Goal: Information Seeking & Learning: Learn about a topic

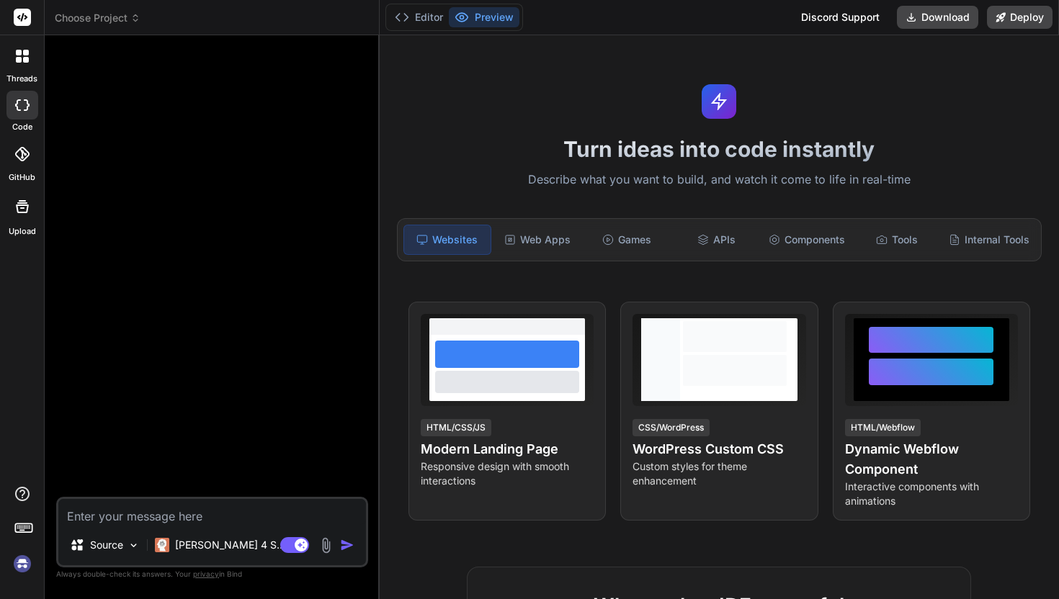
type textarea "x"
paste textarea "Here’s a powerful and detailed prompt you can use on an AI development platform…"
type textarea "Here’s a powerful and detailed prompt you can use on an AI development platform…"
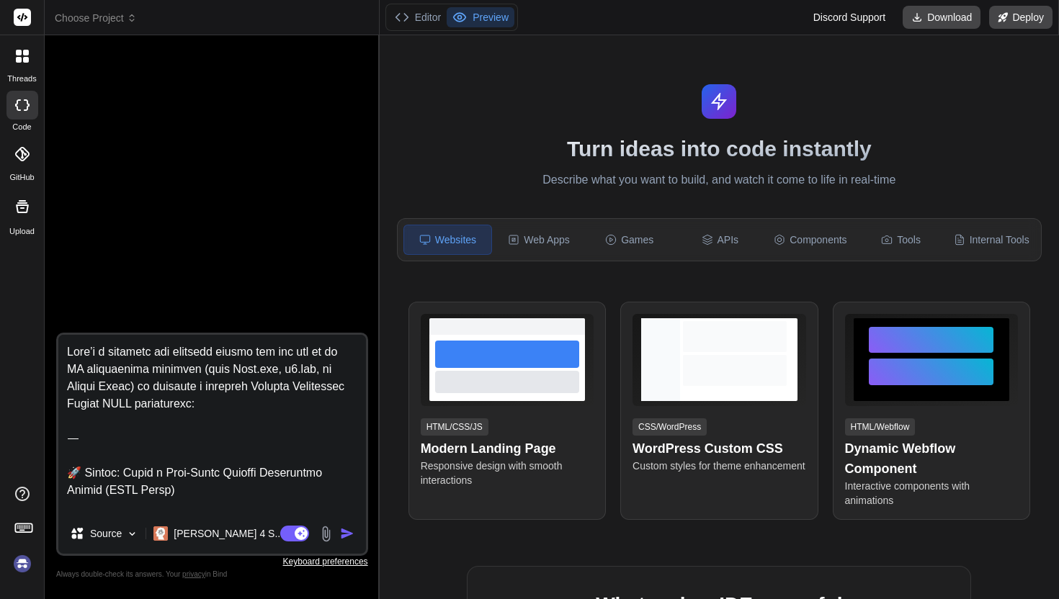
type textarea "x"
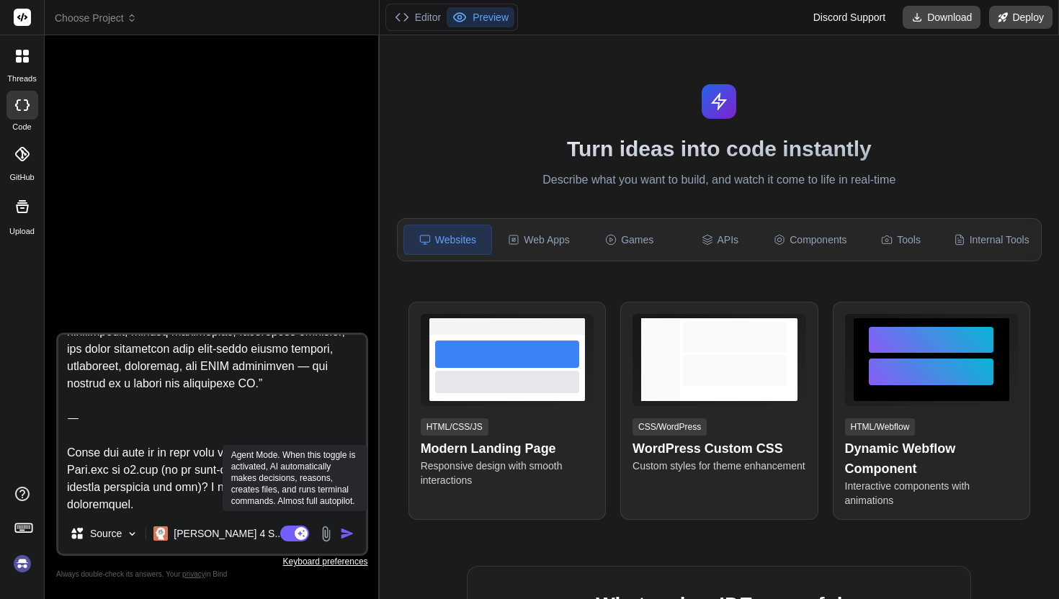
type textarea "Here’s a powerful and detailed prompt you can use on an AI development platform…"
click at [293, 533] on rect at bounding box center [294, 534] width 29 height 16
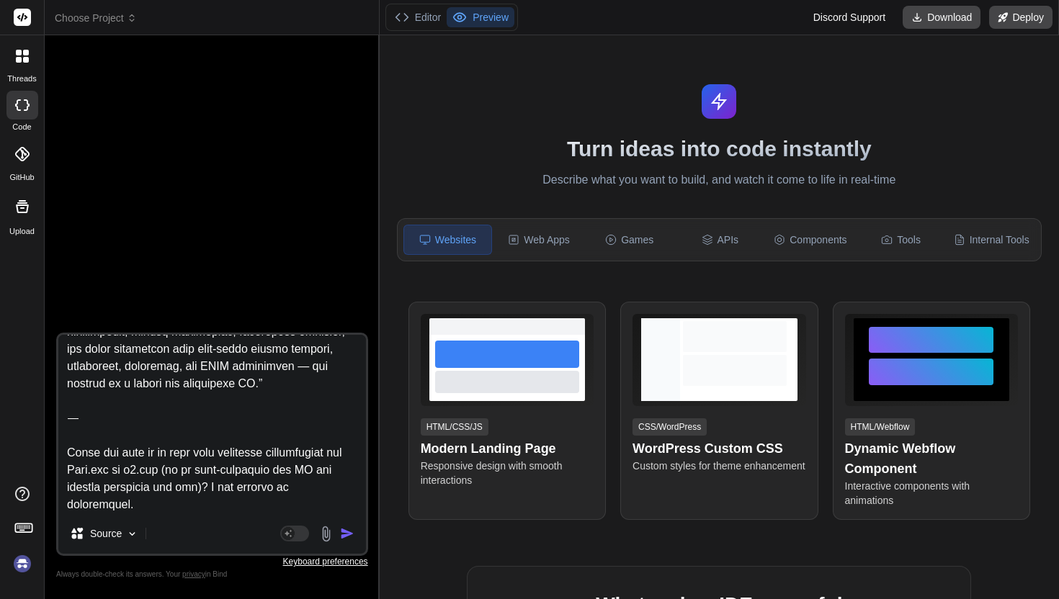
type textarea "x"
type textarea "Here’s a powerful and detailed prompt you can use on an AI development platform…"
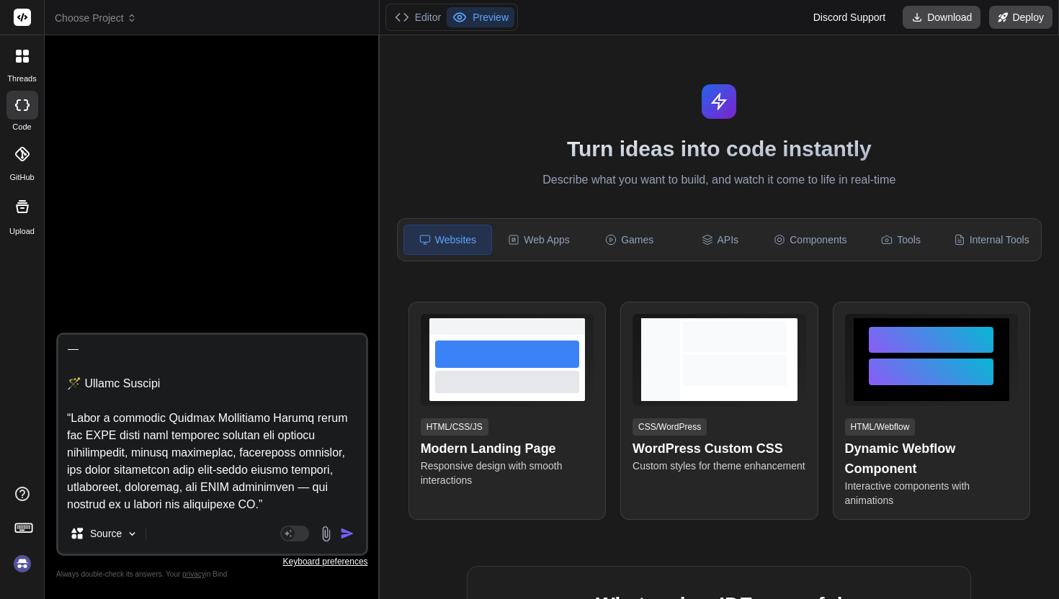
drag, startPoint x: 348, startPoint y: 504, endPoint x: 69, endPoint y: 429, distance: 288.6
click at [69, 429] on textarea at bounding box center [211, 424] width 307 height 179
click at [228, 439] on textarea at bounding box center [211, 424] width 307 height 179
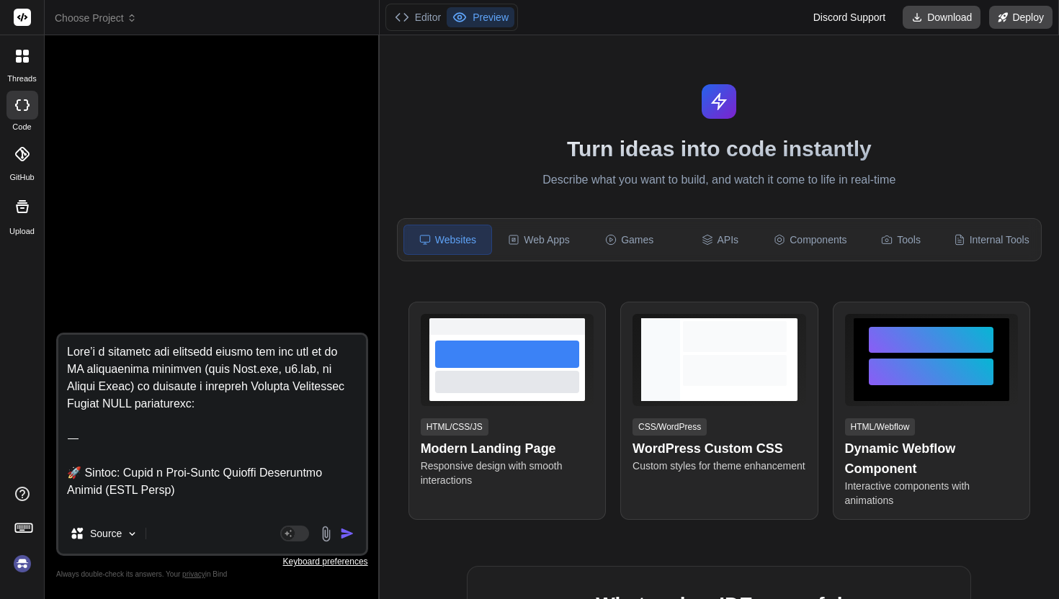
scroll to position [0, 0]
click at [114, 441] on textarea at bounding box center [211, 424] width 307 height 179
type textarea "x"
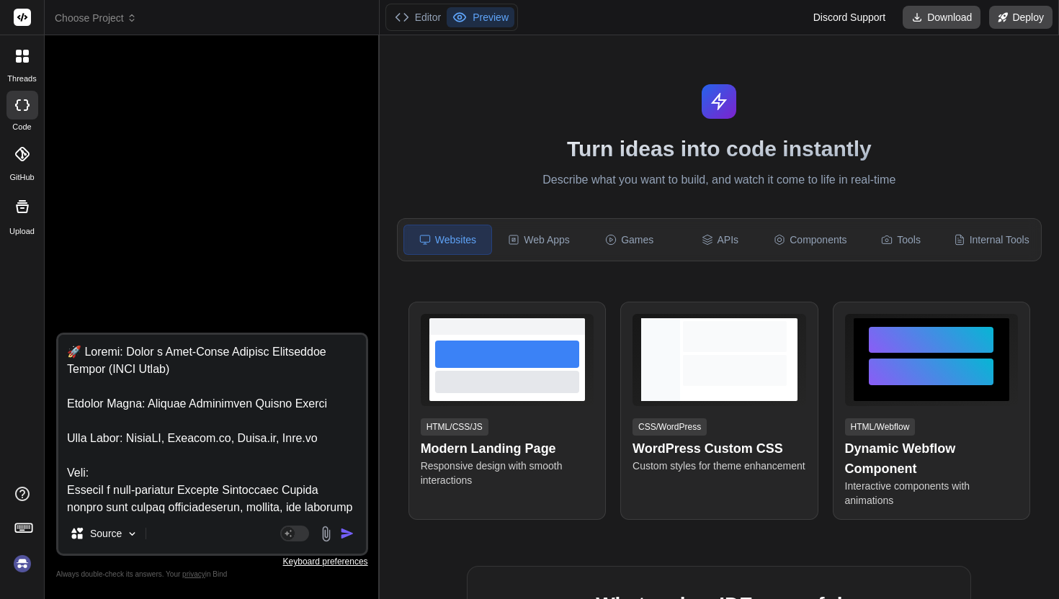
drag, startPoint x: 114, startPoint y: 441, endPoint x: 34, endPoint y: 323, distance: 143.6
click at [34, 323] on div "threads code GitHub Upload Choose Project Created with Pixso. Bind AI Web Searc…" at bounding box center [529, 299] width 1059 height 599
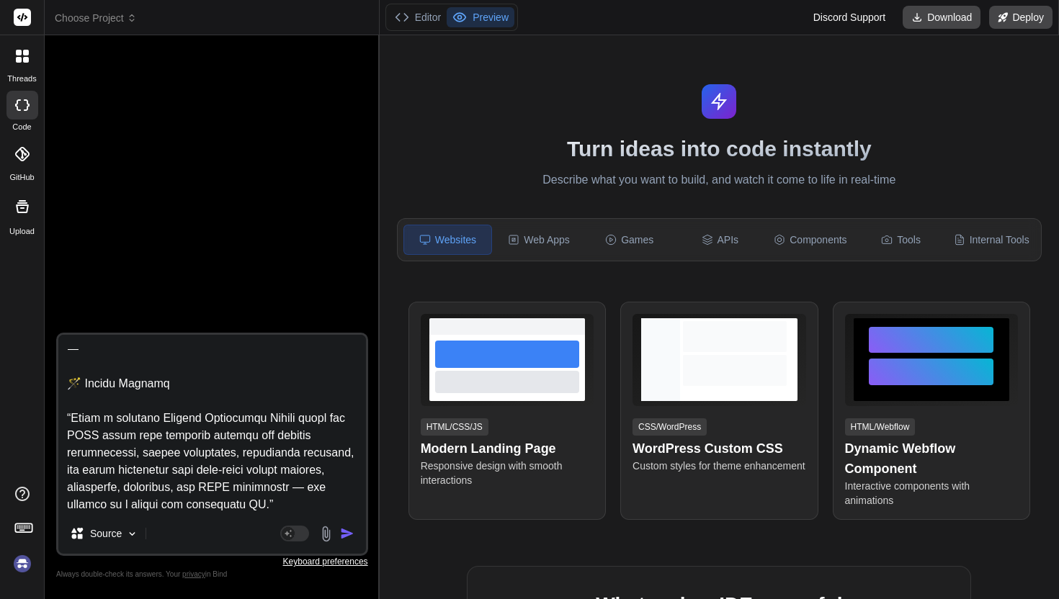
scroll to position [2267, 0]
type textarea "🚀 Prompt: Build a Full-Stack Student Management System (MERN Stack) Project Tit…"
click at [347, 533] on img "button" at bounding box center [347, 533] width 14 height 14
type textarea "x"
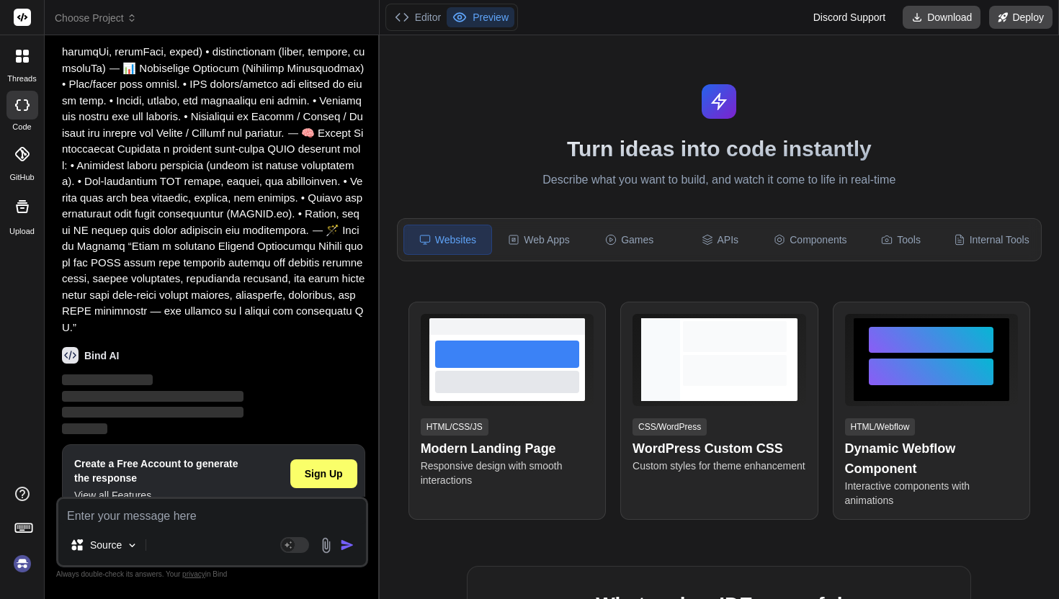
scroll to position [0, 0]
click at [21, 565] on img at bounding box center [22, 564] width 24 height 24
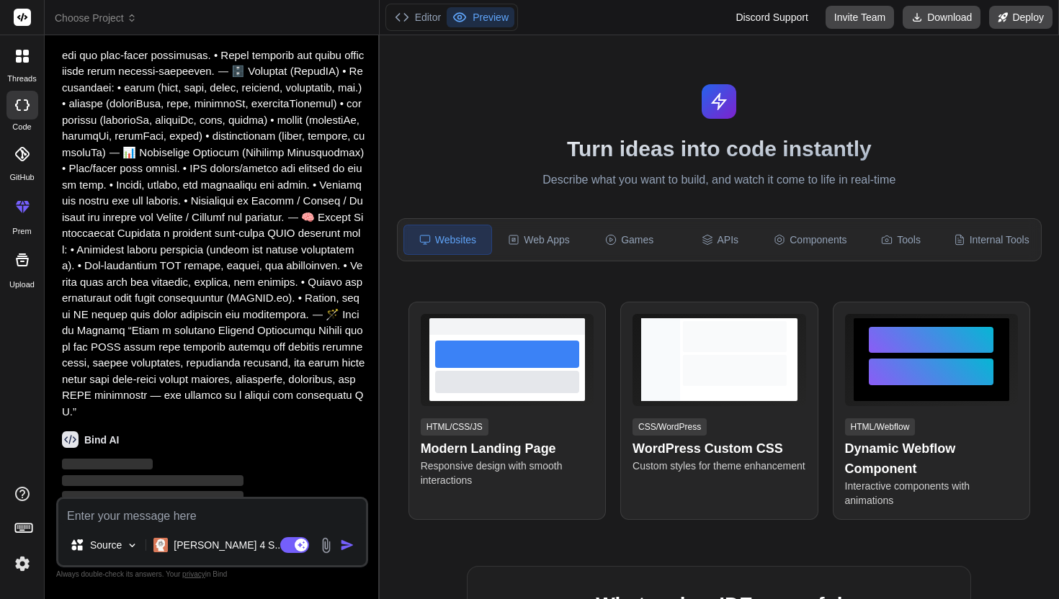
scroll to position [727, 0]
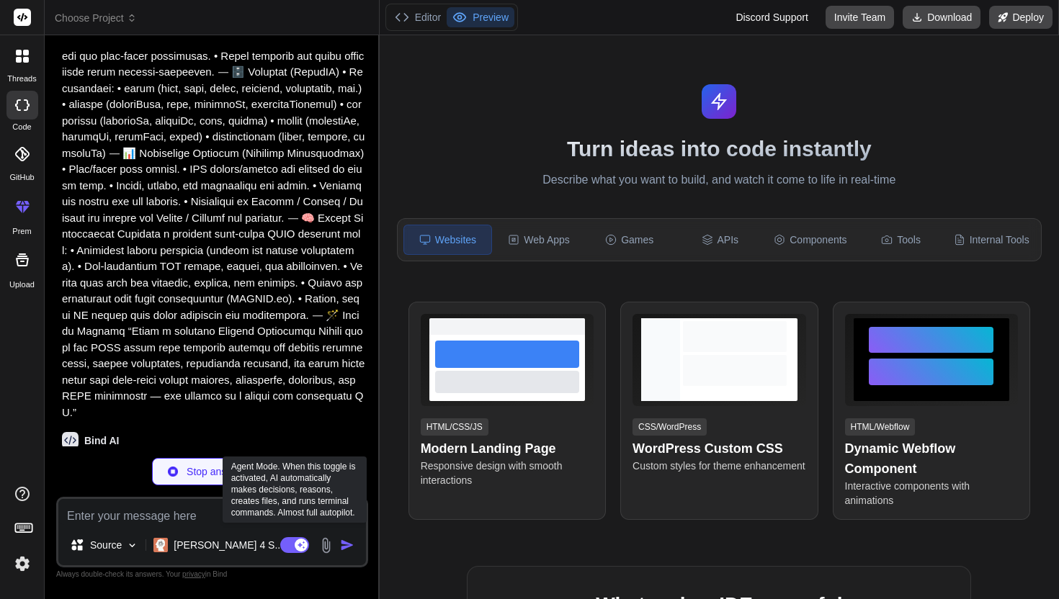
click at [289, 540] on rect at bounding box center [294, 545] width 29 height 16
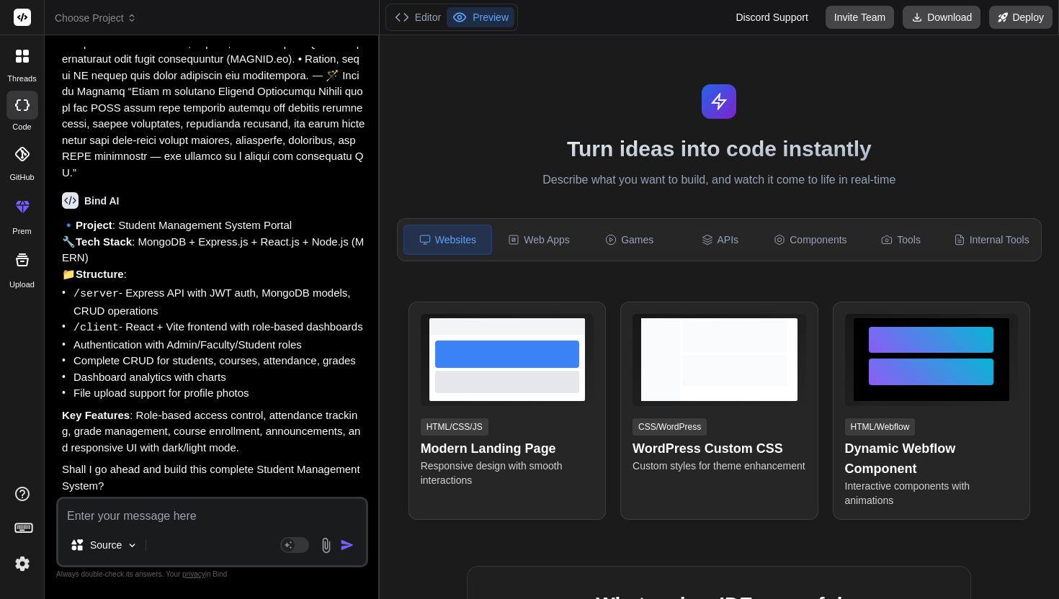
scroll to position [984, 0]
click at [154, 513] on textarea at bounding box center [211, 512] width 307 height 26
type textarea "x"
type textarea "y"
type textarea "x"
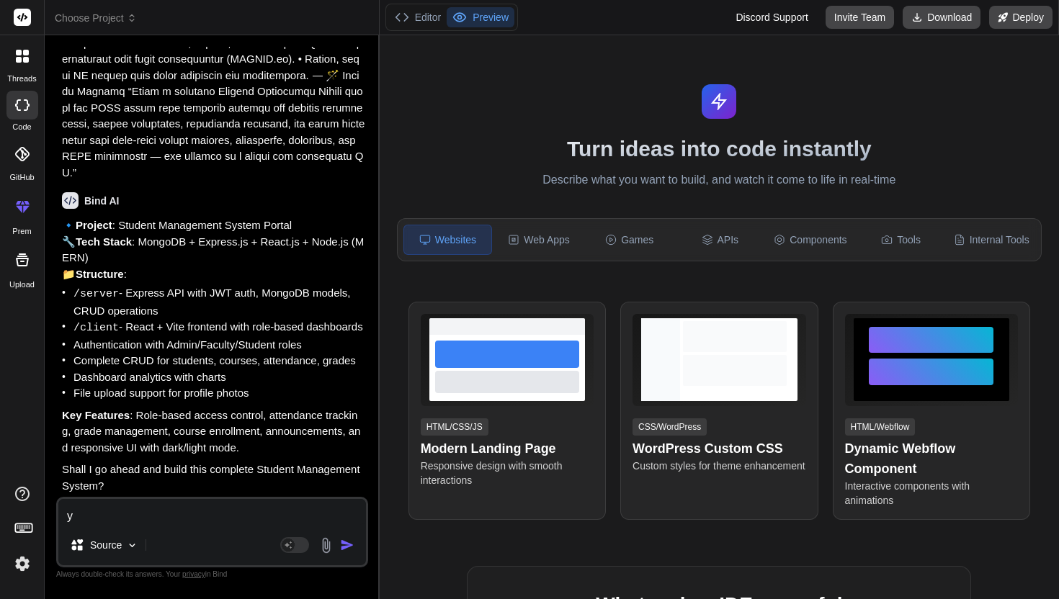
type textarea "ye"
type textarea "x"
type textarea "yes"
click at [345, 549] on img "button" at bounding box center [347, 545] width 14 height 14
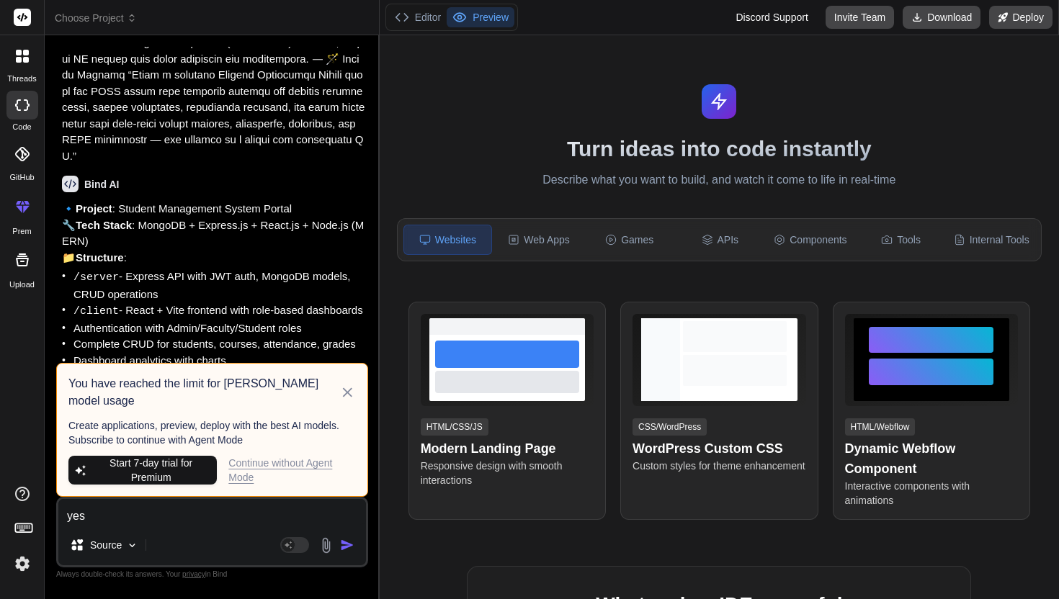
click at [285, 469] on div "Continue without Agent Mode" at bounding box center [291, 470] width 127 height 29
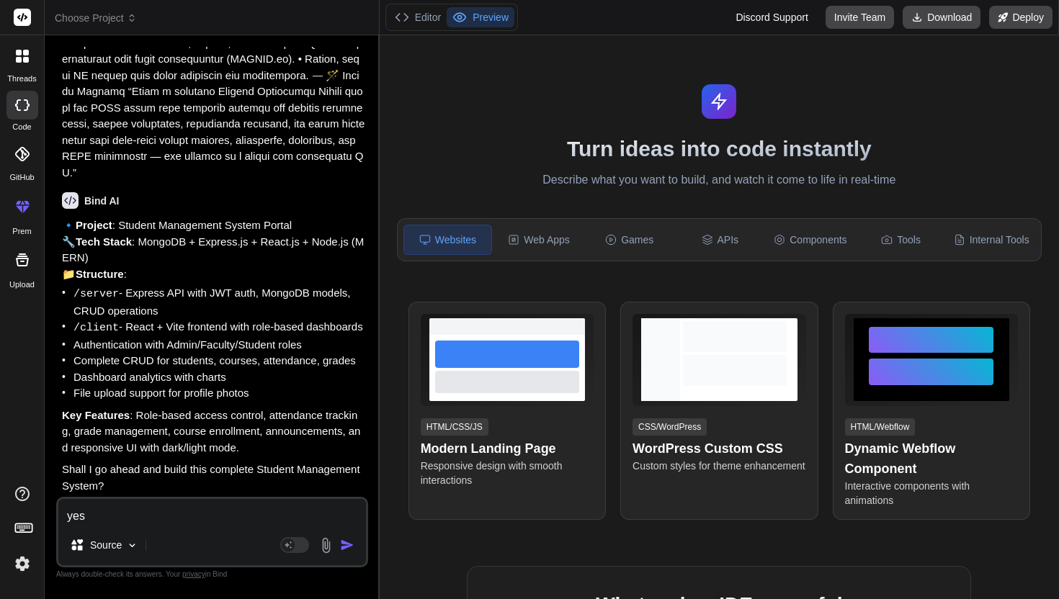
scroll to position [0, 0]
click at [197, 508] on textarea "yes" at bounding box center [211, 512] width 307 height 26
click at [352, 552] on img "button" at bounding box center [347, 545] width 14 height 14
type textarea "x"
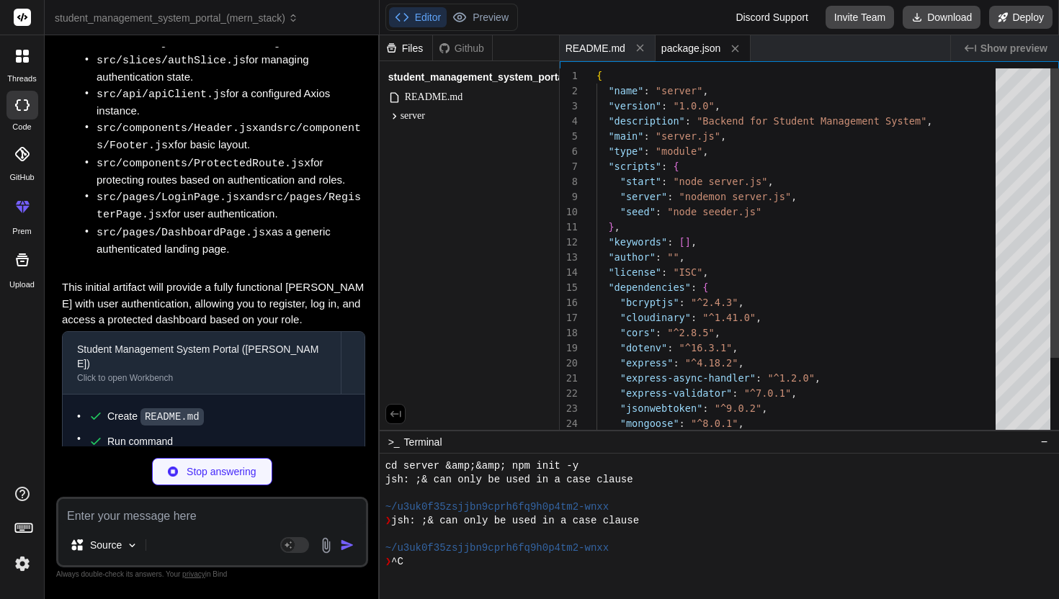
scroll to position [233, 0]
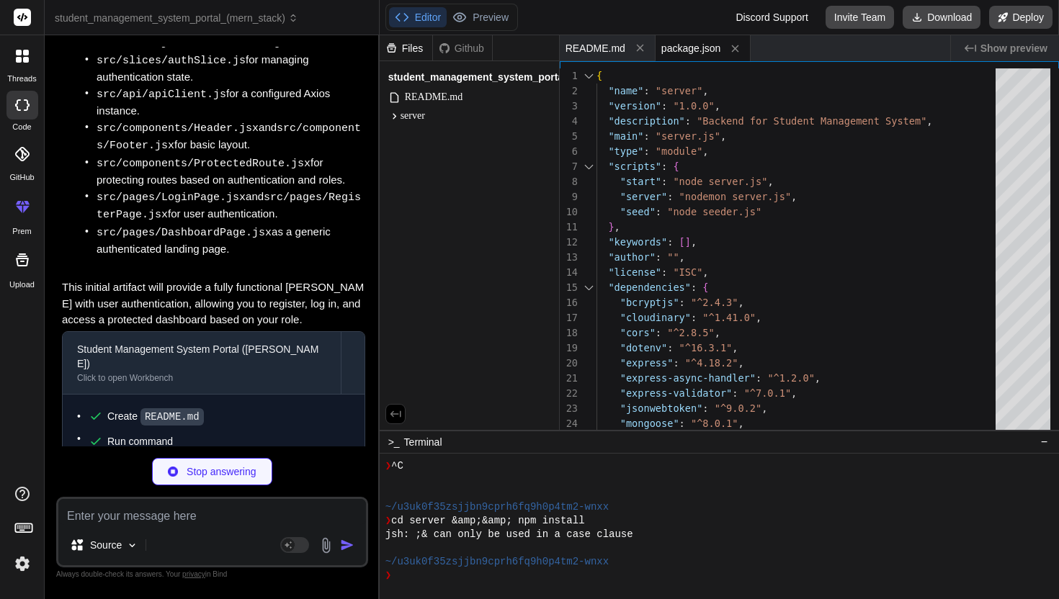
type textarea "x"
type textarea "NODE_ENV=development PORT=5000 MONGO_URI=mongodb://localhost:27017/student_mana…"
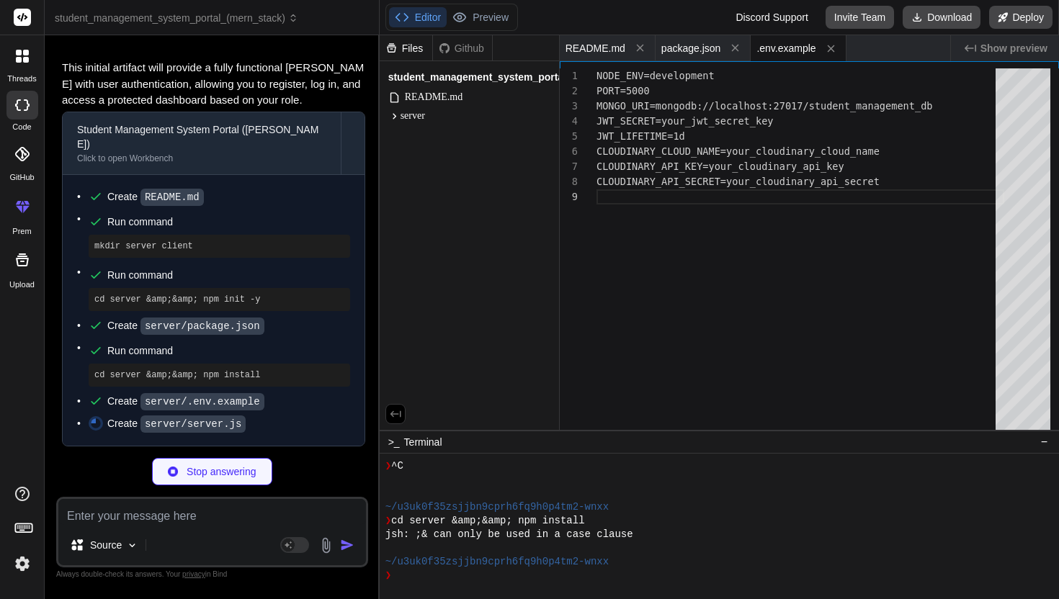
type textarea "x"
type textarea "app.use(errorHandler); const PORT = process.env.PORT || 5000; app.listen(PORT, …"
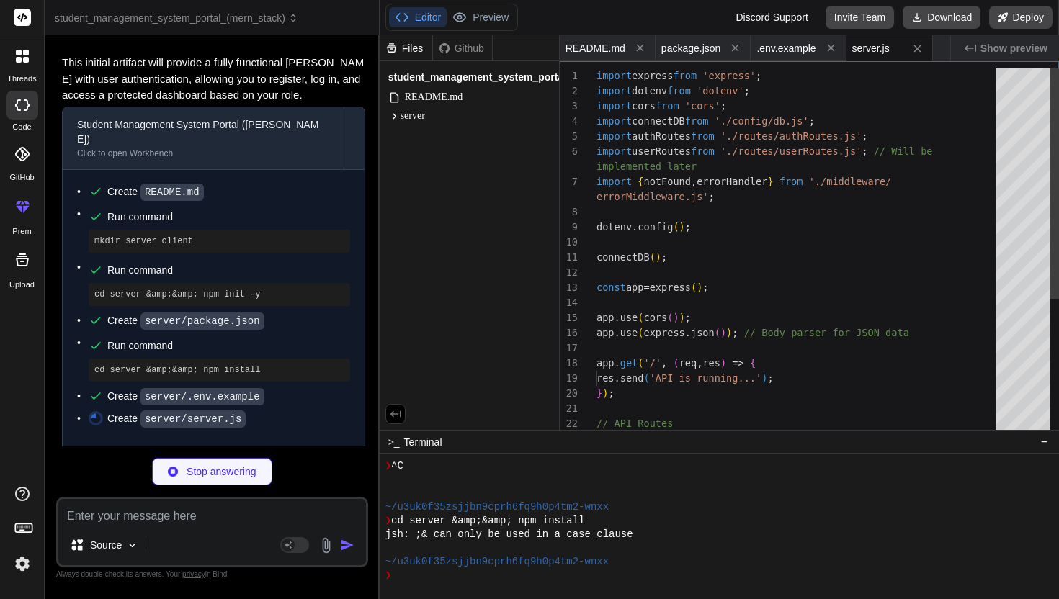
type textarea "x"
type textarea "}; export default connectDB;"
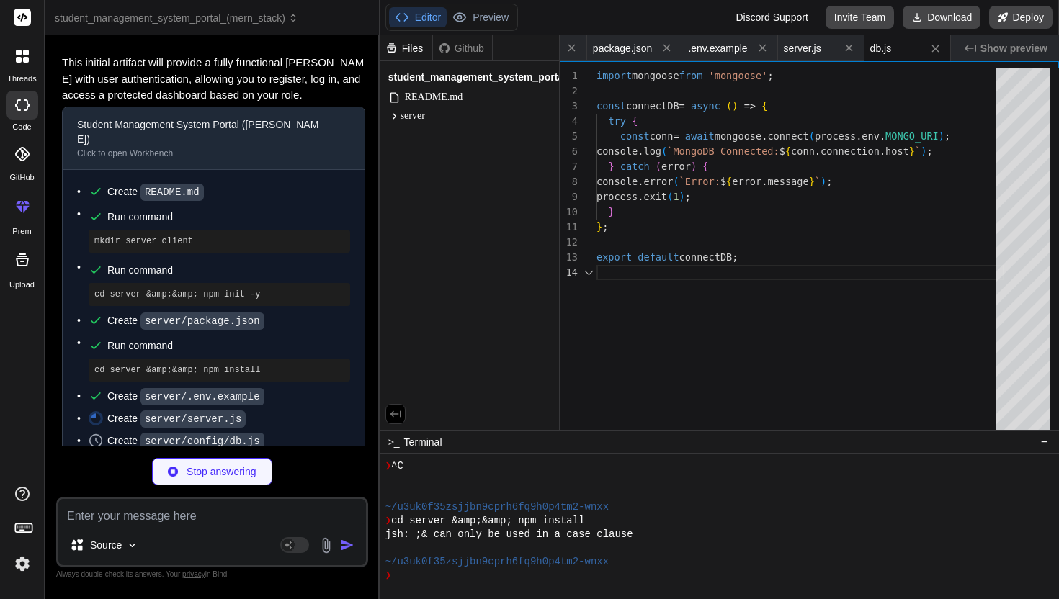
scroll to position [45, 0]
type textarea "x"
type textarea "}; const User = mongoose.model('User', userSchema); export default User;"
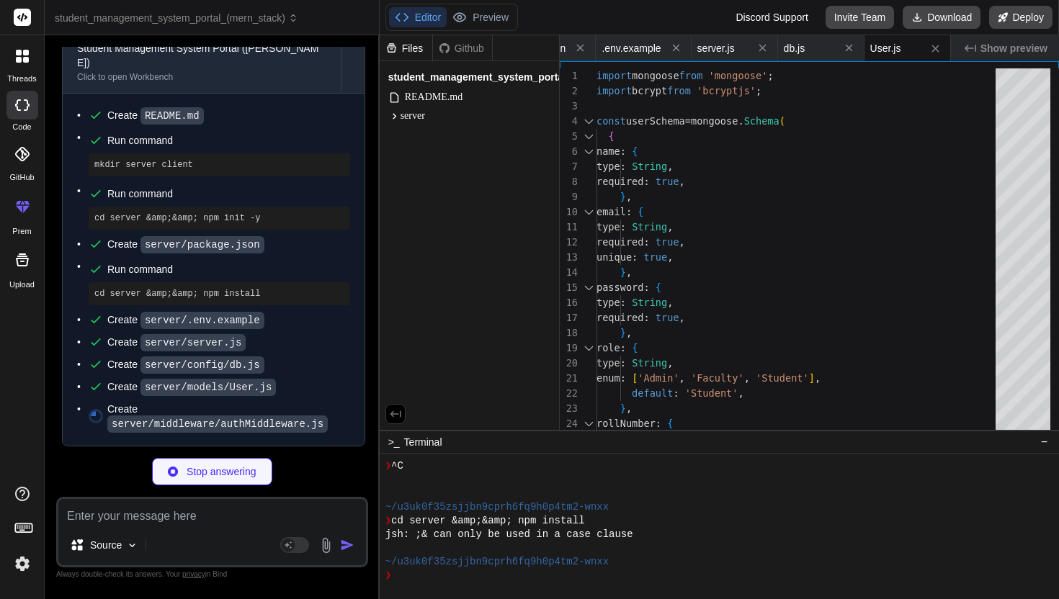
scroll to position [2476, 0]
type textarea "x"
type textarea "export { protect, authorizeRoles, notFound, errorHandler };"
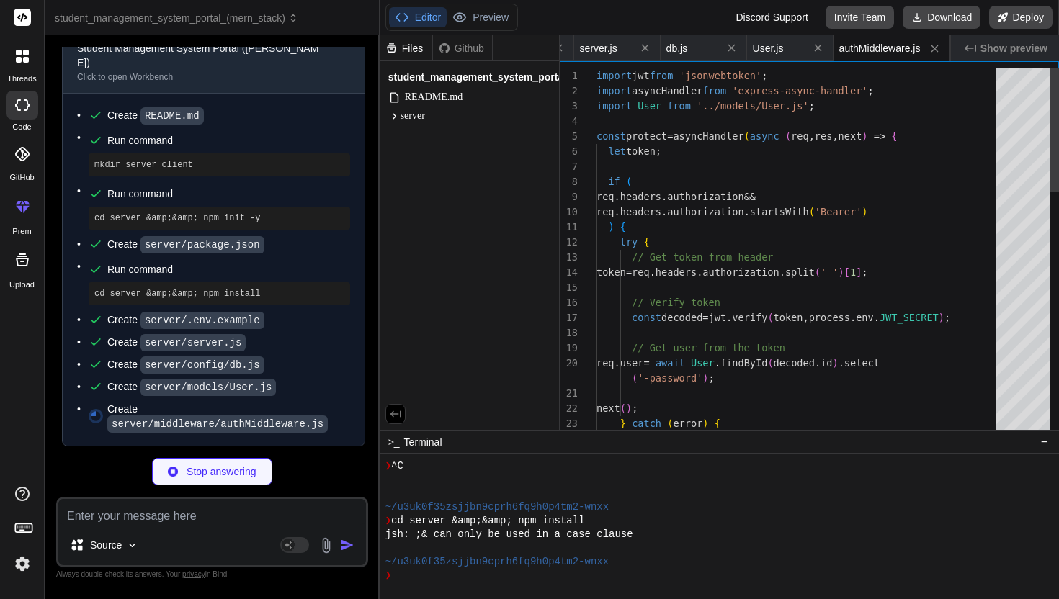
type textarea "x"
type textarea "import jwt from 'jsonwebtoken'; const generateToken = (id) => { return jwt.sign…"
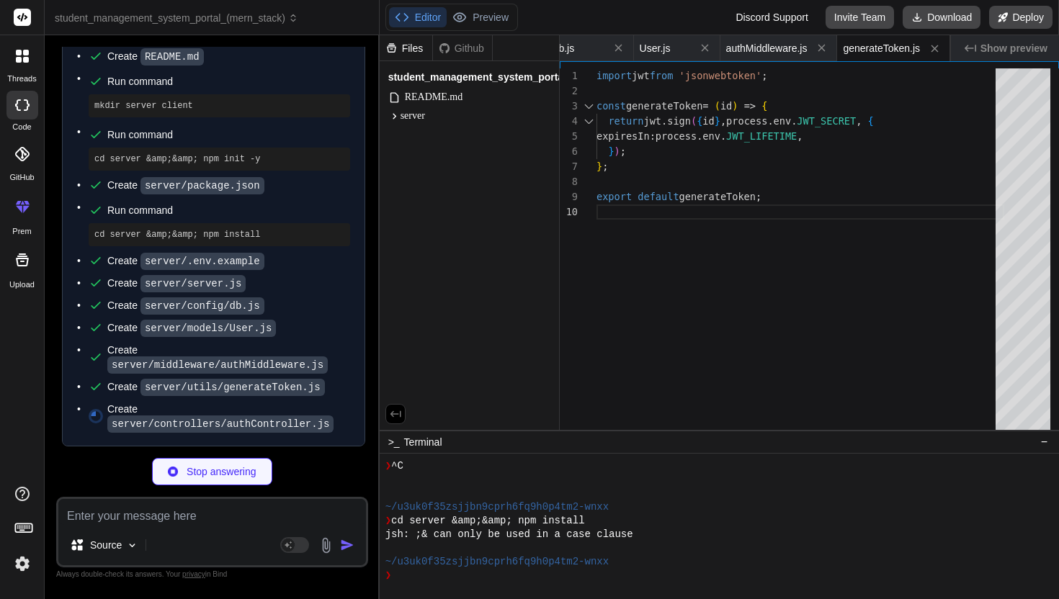
scroll to position [2533, 0]
type textarea "x"
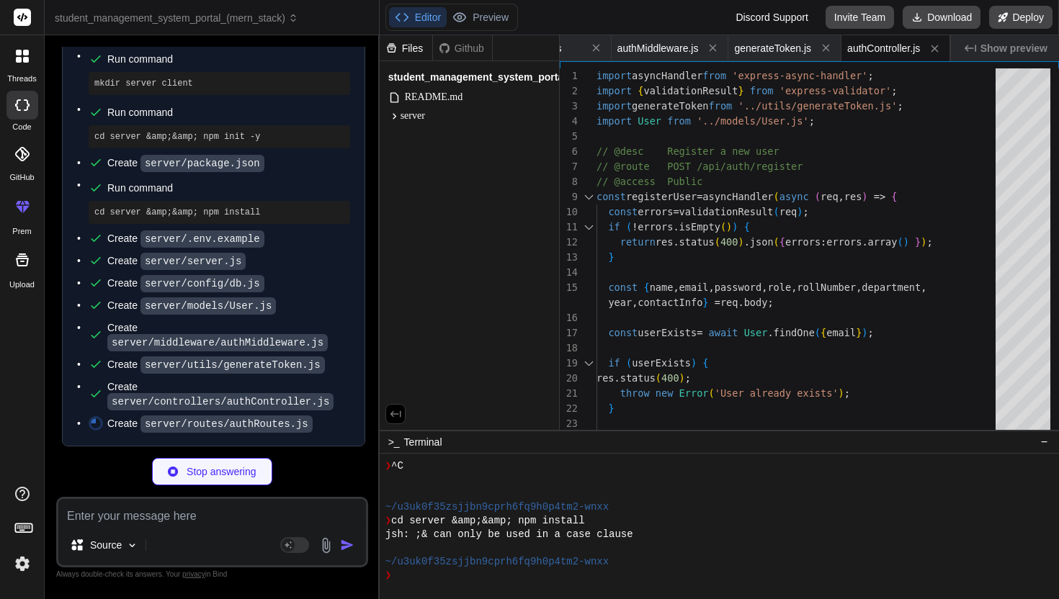
scroll to position [2555, 0]
type textarea "x"
type textarea "router.route('/profile').get(protect, getUserProfile).put(protect, updateUserPr…"
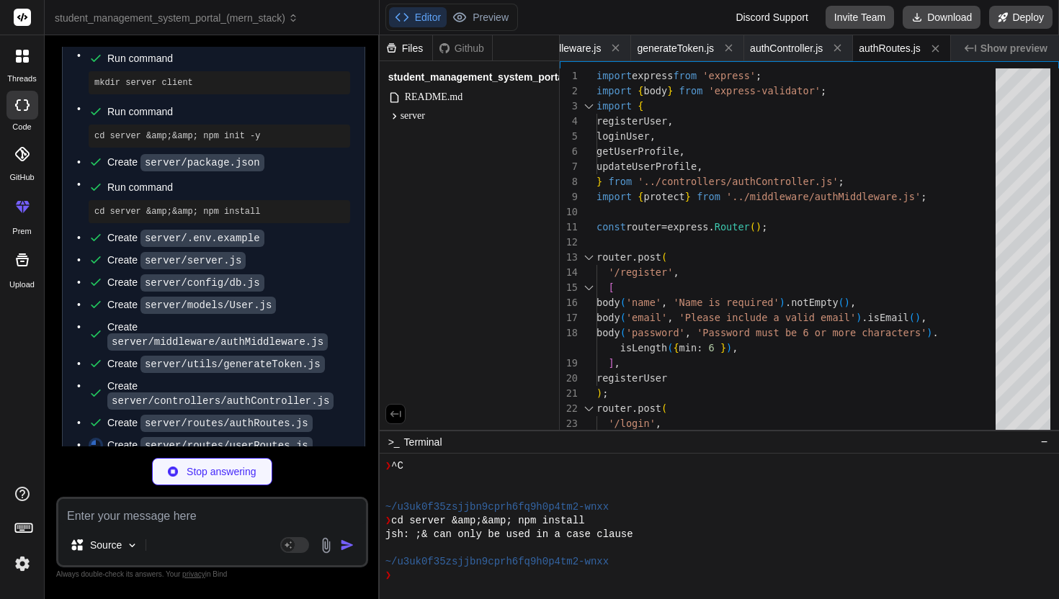
type textarea "x"
type textarea "// router.route('/').get(protect, authorizeRoles('Admin'), getUsers); // router…"
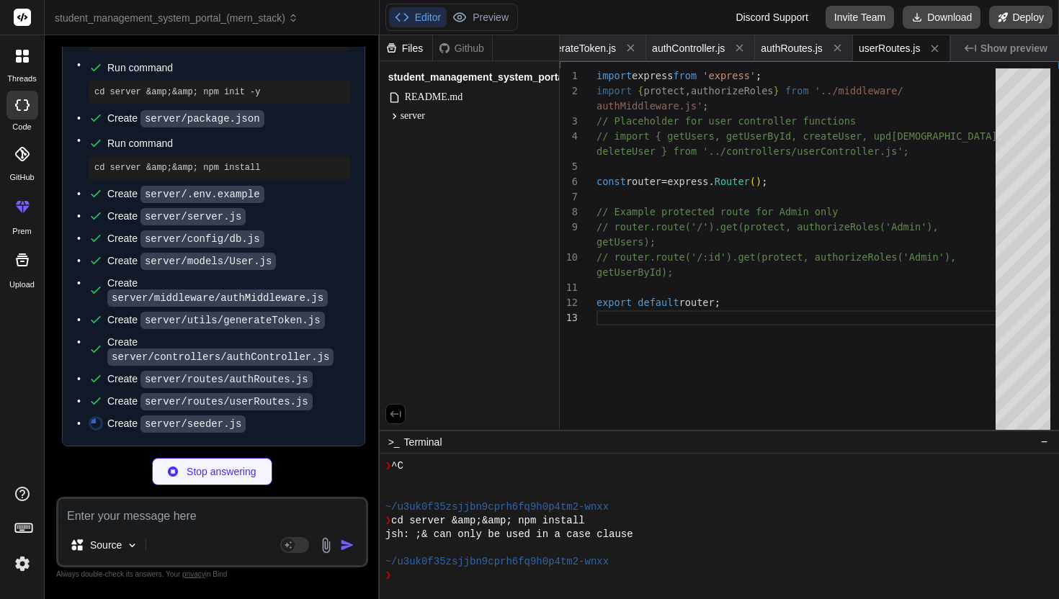
scroll to position [2598, 0]
type textarea "x"
type textarea "destroyData(); } else { importData(); }"
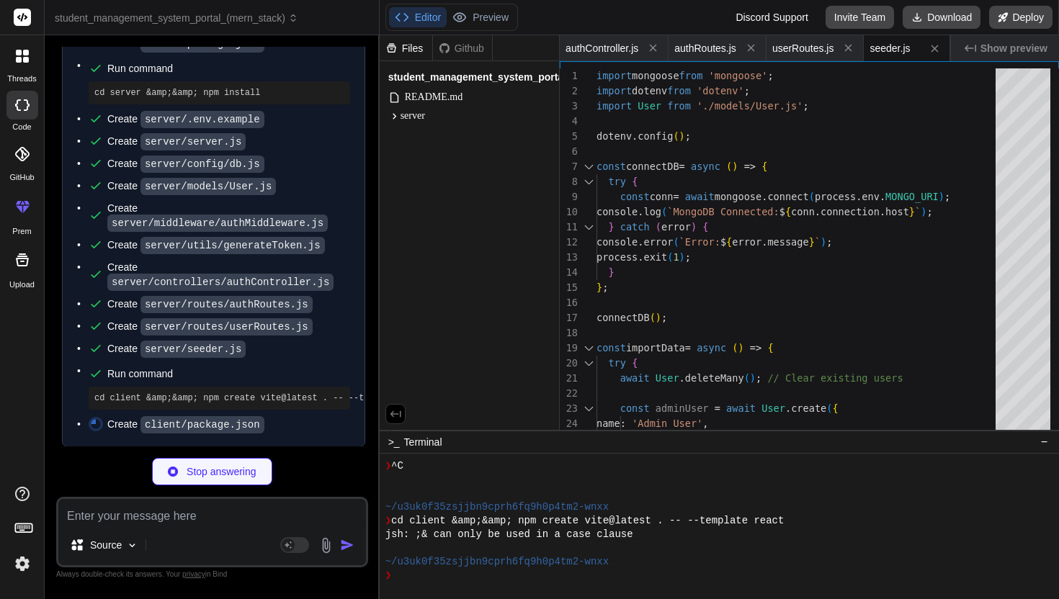
scroll to position [2673, 0]
type textarea "x"
type textarea ""tailwindcss": "^3.3.5", "vite": "^5.0.0" } }"
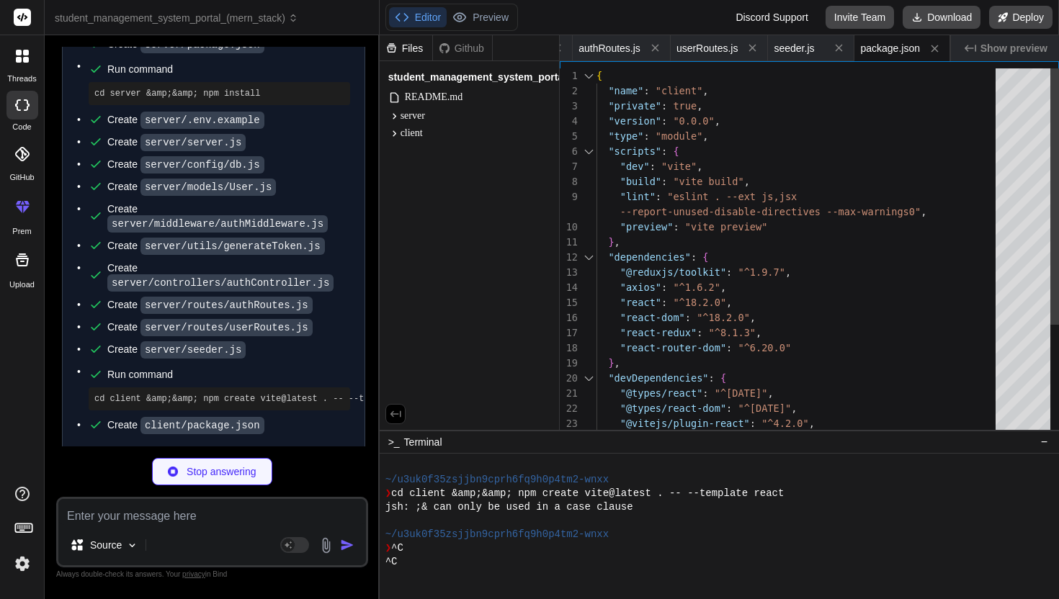
scroll to position [534, 0]
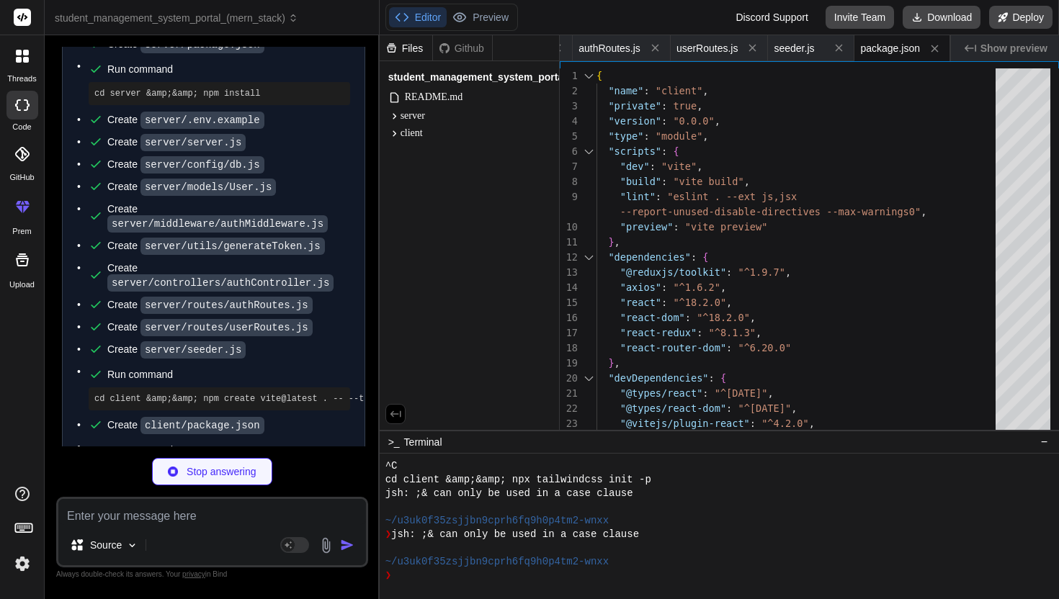
type textarea "x"
type textarea "}"
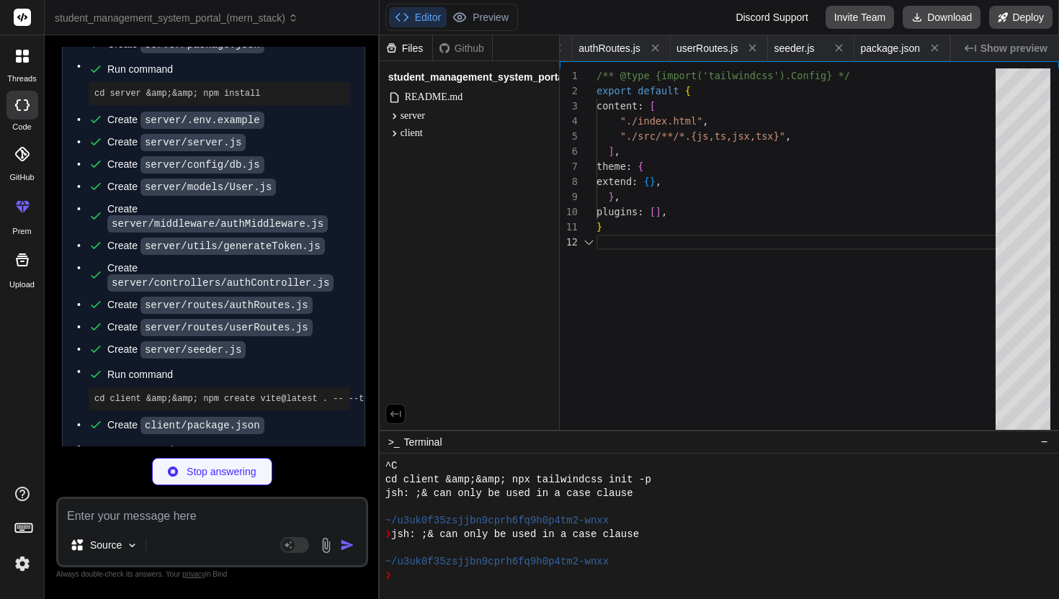
scroll to position [0, 0]
type textarea "x"
type textarea "export default { plugins: { tailwindcss: {}, autoprefixer: {}, }, }"
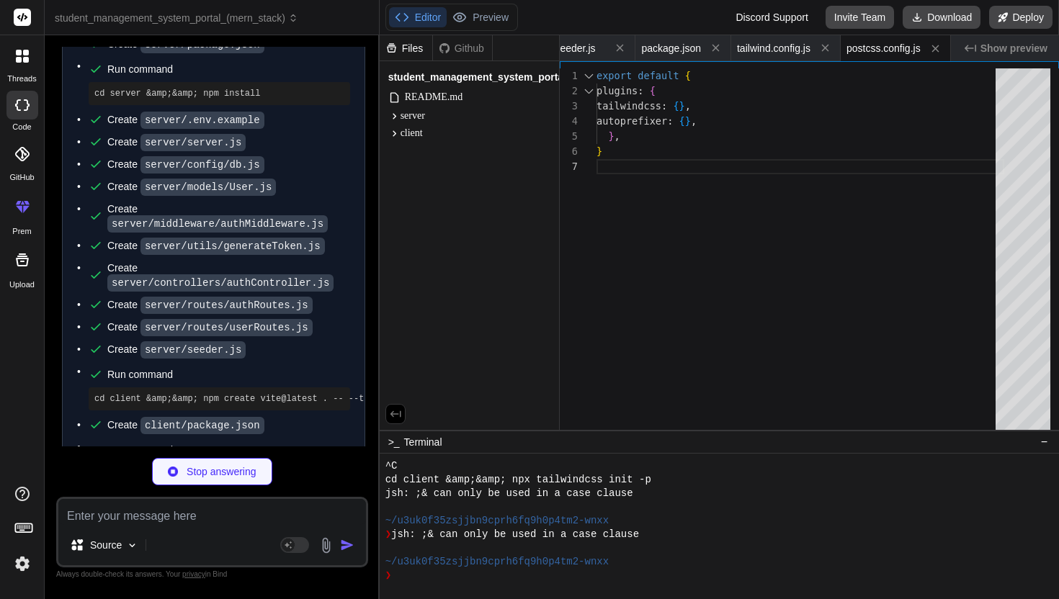
type textarea "x"
type textarea "} ::-webkit-scrollbar-thumb:hover { @apply bg-blue-600; }"
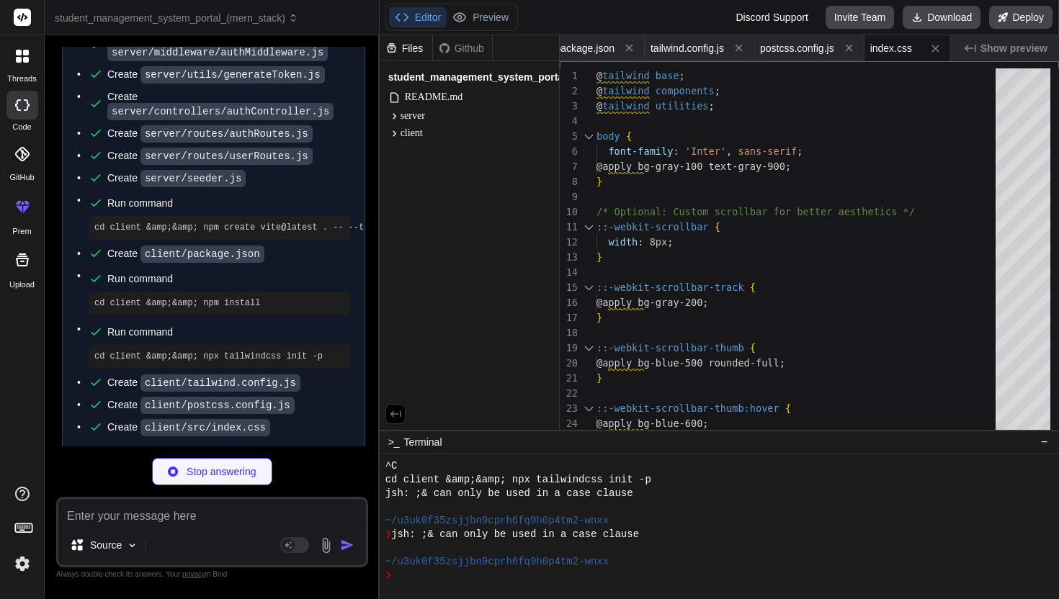
type textarea "x"
type textarea "<Provider store={store}> <Router> <App /> </Router> </Provider> </React.StrictM…"
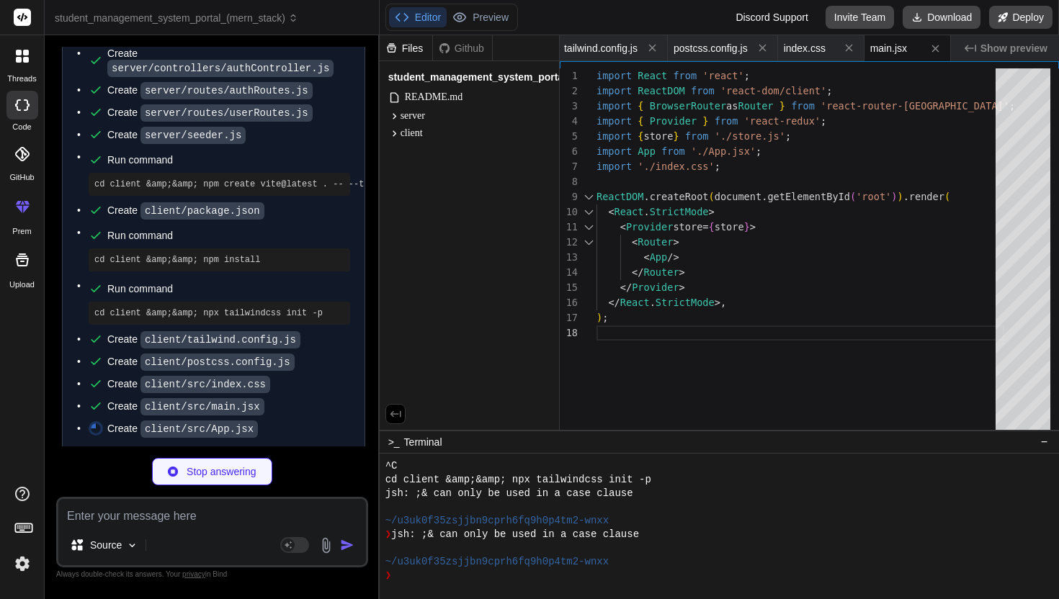
type textarea "x"
type textarea "export default App;"
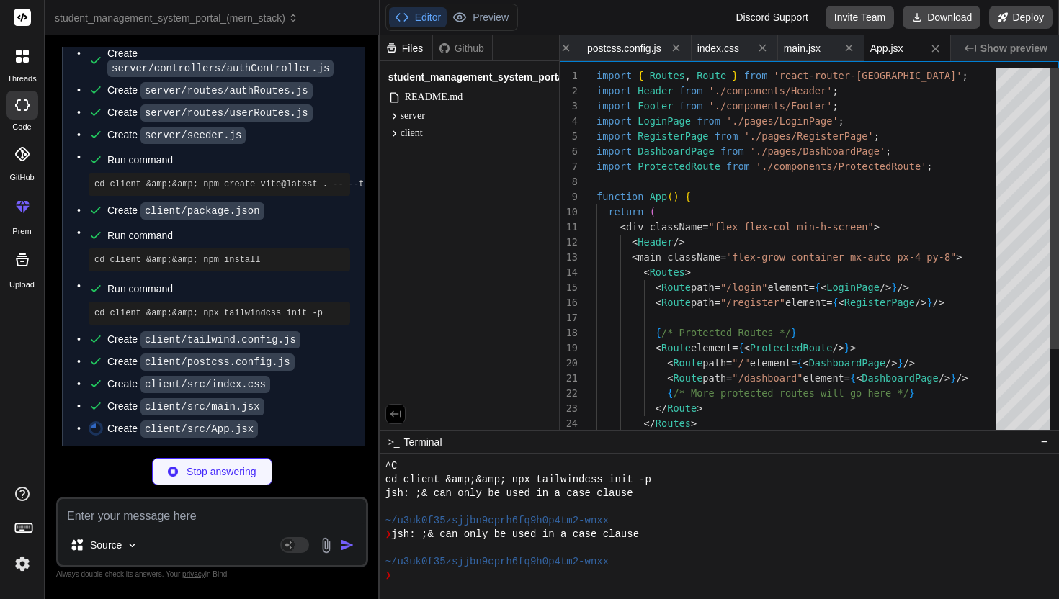
type textarea "x"
type textarea "import { configureStore } from '@reduxjs/toolkit'; import authReducer from './s…"
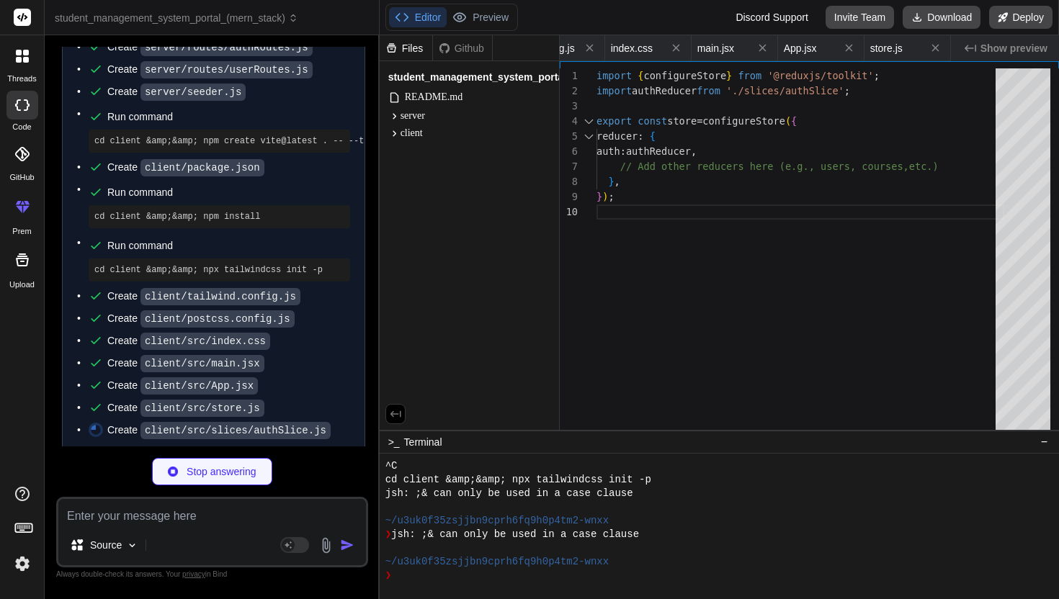
type textarea "x"
type textarea "}); export const { reset } = authSlice.actions; export default authSlice.reduce…"
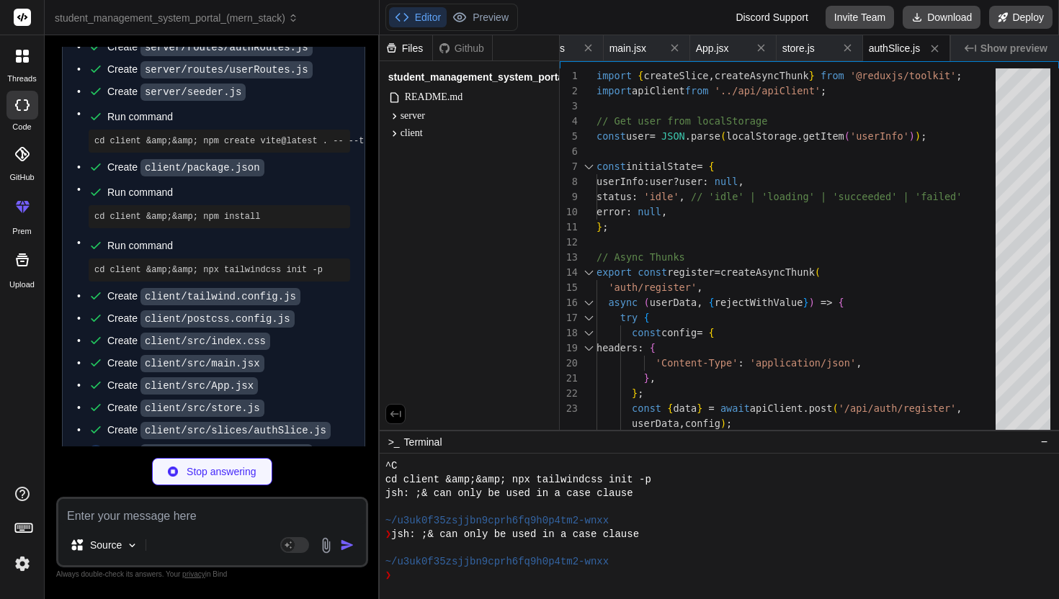
type textarea "x"
type textarea "return Promise.reject(error); } ); export default apiClient;"
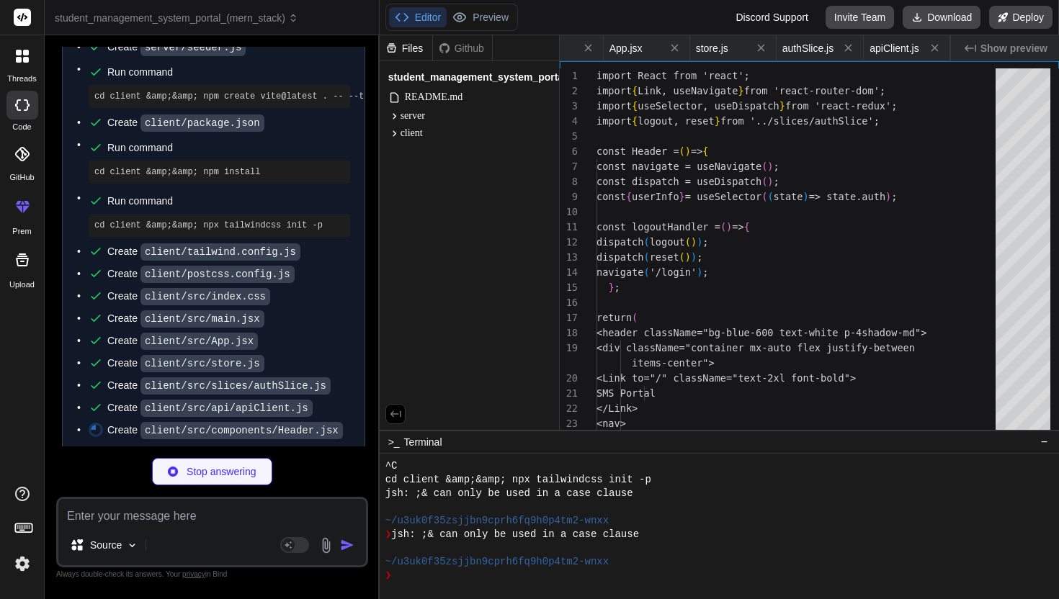
type textarea "x"
type textarea "); }; export default Header;"
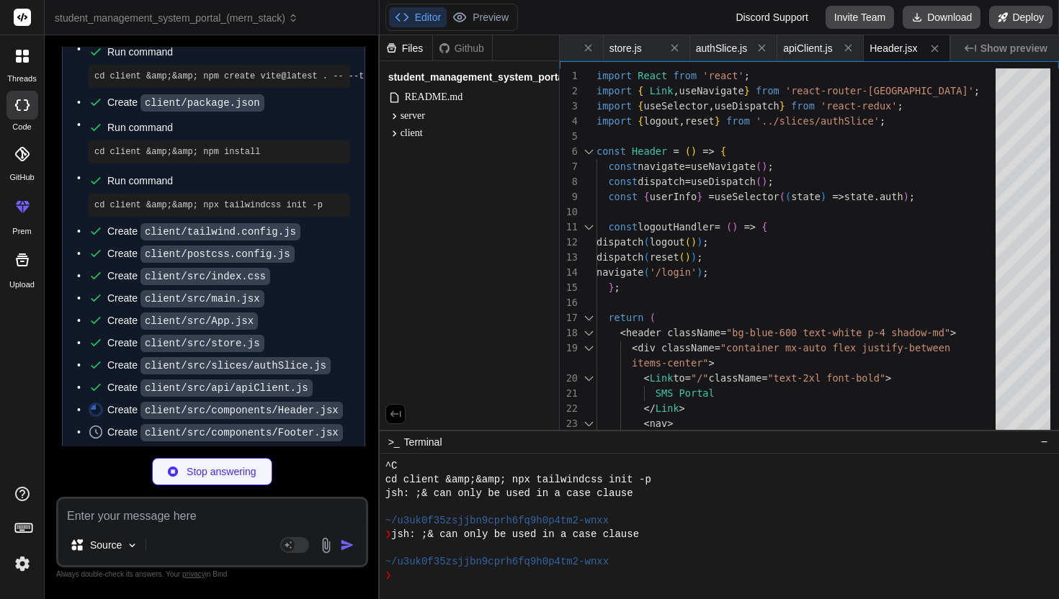
type textarea "x"
type textarea "</footer> ); }; export default Footer;"
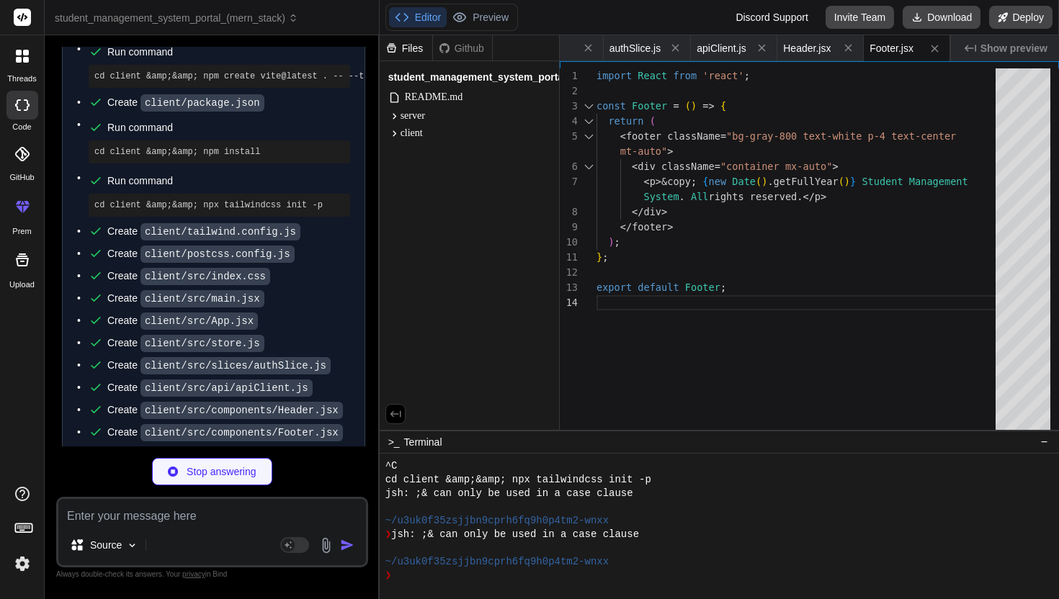
type textarea "x"
type textarea "// Authorized, render the child routes return <Outlet />; }; export default Pro…"
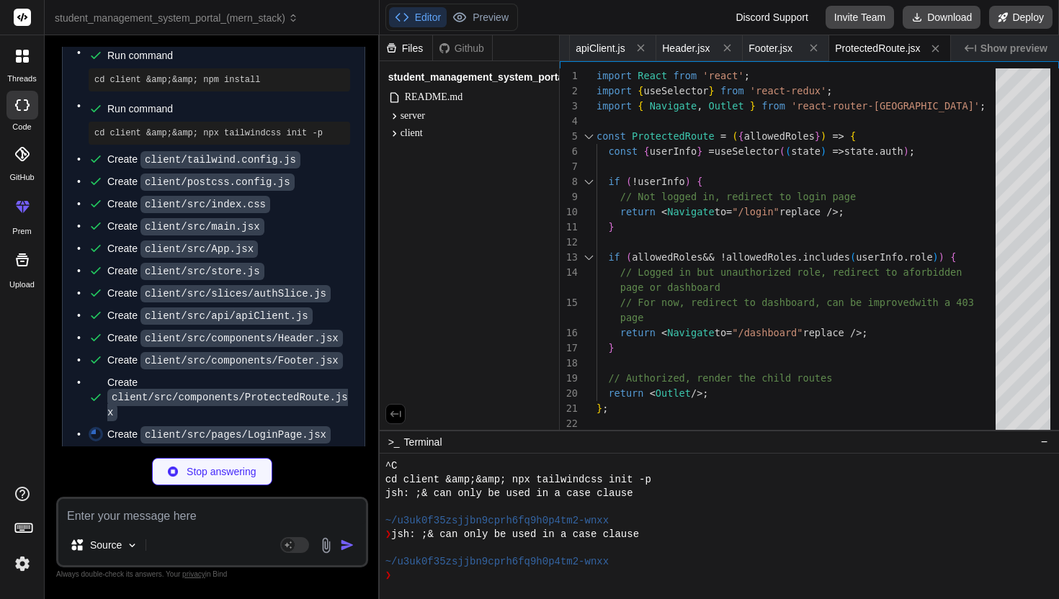
type textarea "x"
type textarea "export default LoginPage;"
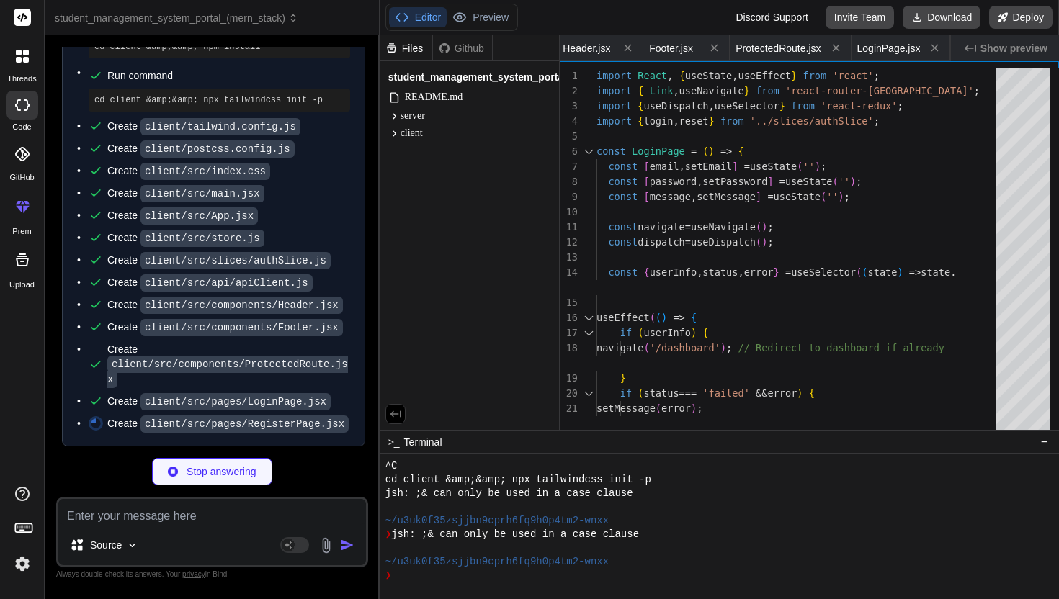
type textarea "x"
type textarea "</div> ); }; export default RegisterPage;"
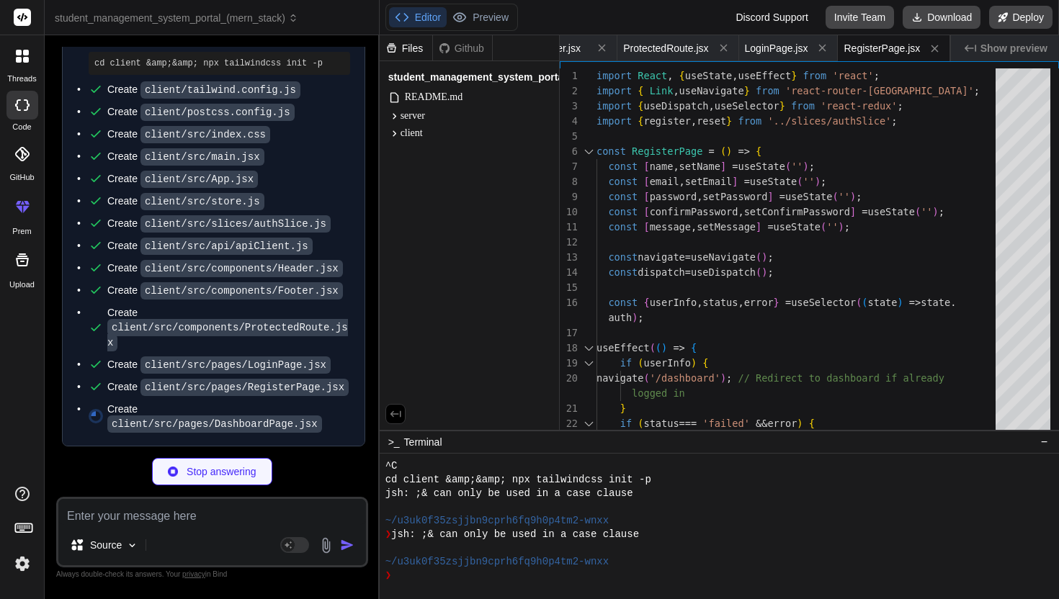
type textarea "x"
type textarea "{title}</h3> <p className="text-gray-600">{description}</p> </Link> ); export d…"
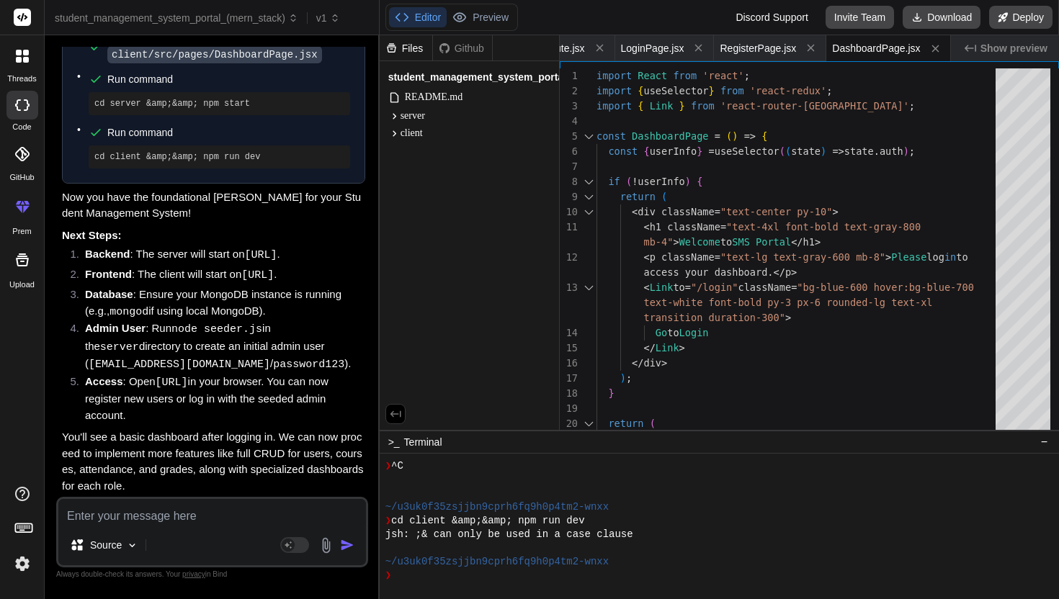
drag, startPoint x: 260, startPoint y: 379, endPoint x: 150, endPoint y: 516, distance: 175.7
click at [150, 516] on textarea at bounding box center [211, 512] width 307 height 26
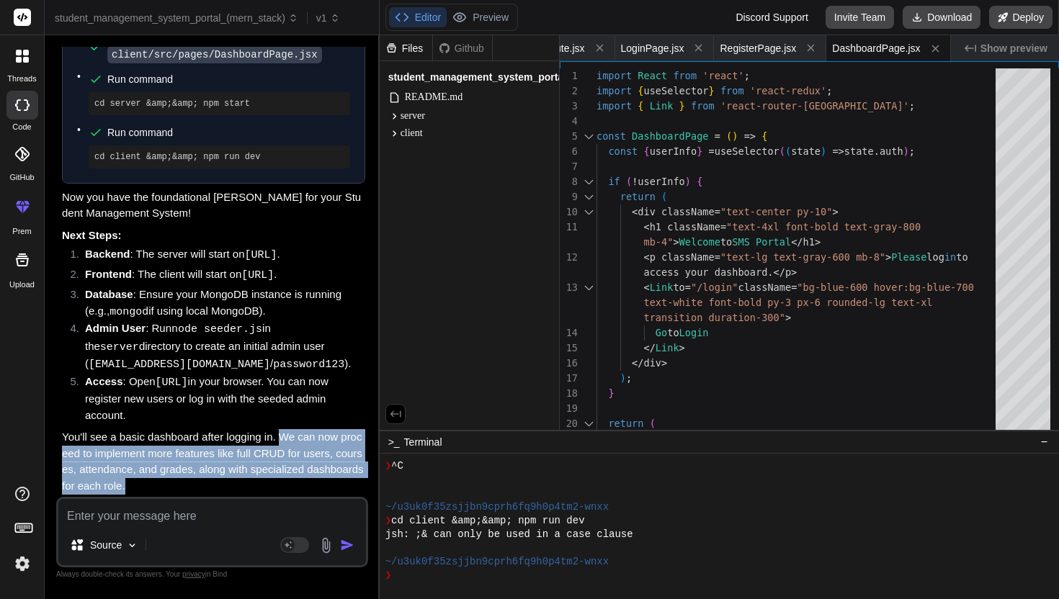
copy p "We can now proceed to implement more features like full CRUD for users, courses…"
drag, startPoint x: 150, startPoint y: 516, endPoint x: 302, endPoint y: 484, distance: 155.2
click at [302, 484] on p "You'll see a basic dashboard after logging in. We can now proceed to implement …" at bounding box center [213, 461] width 303 height 65
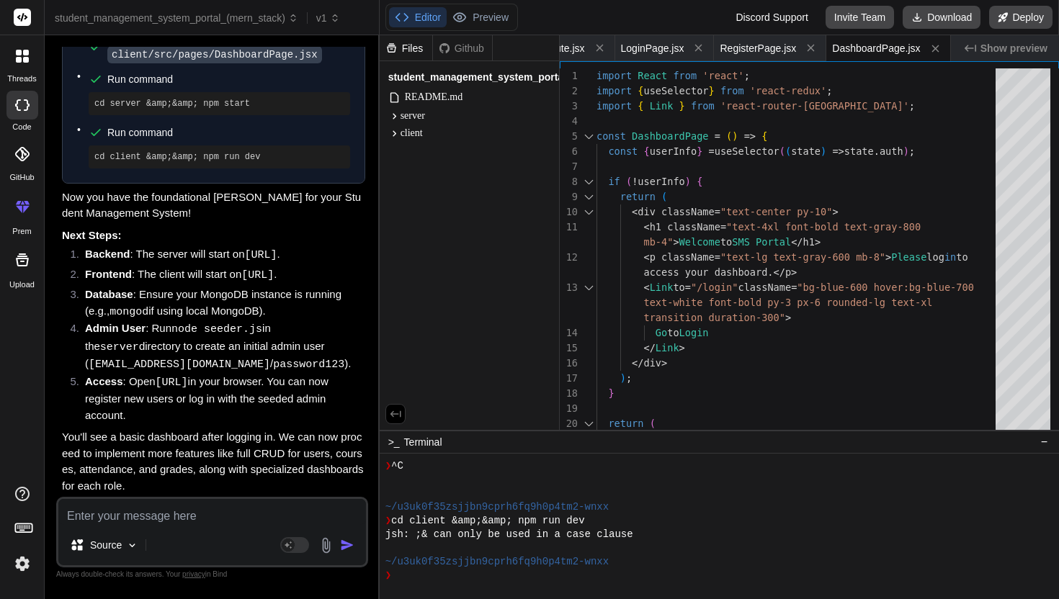
drag, startPoint x: 302, startPoint y: 484, endPoint x: 162, endPoint y: 516, distance: 143.4
click at [162, 516] on textarea at bounding box center [211, 512] width 307 height 26
paste textarea "We can now proceed to implement more features like full CRUD for users, courses…"
type textarea "x"
type textarea "We can now proceed to implement more features like full CRUD for users, courses…"
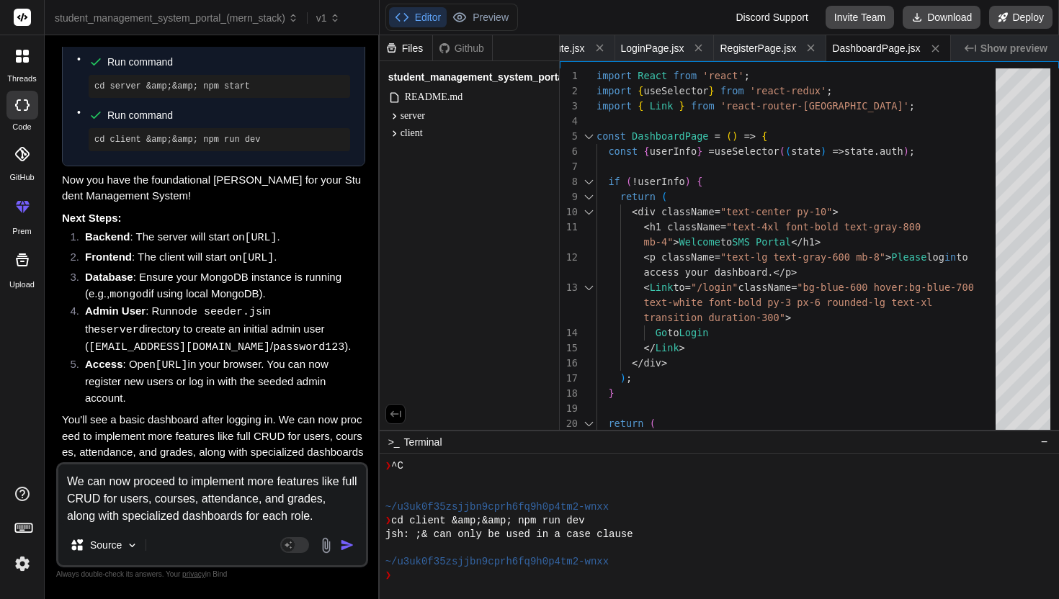
type textarea "x"
type textarea "We can now proceed to implement more features like full CRUD for users, courses…"
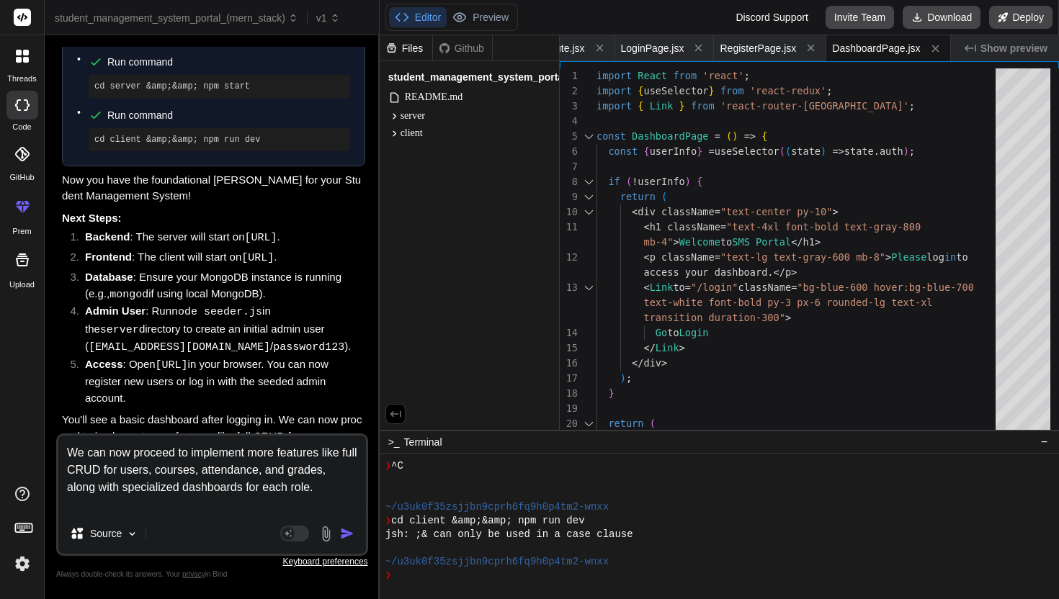
type textarea "x"
type textarea "We can now proceed to implement more features like full CRUD for users, courses…"
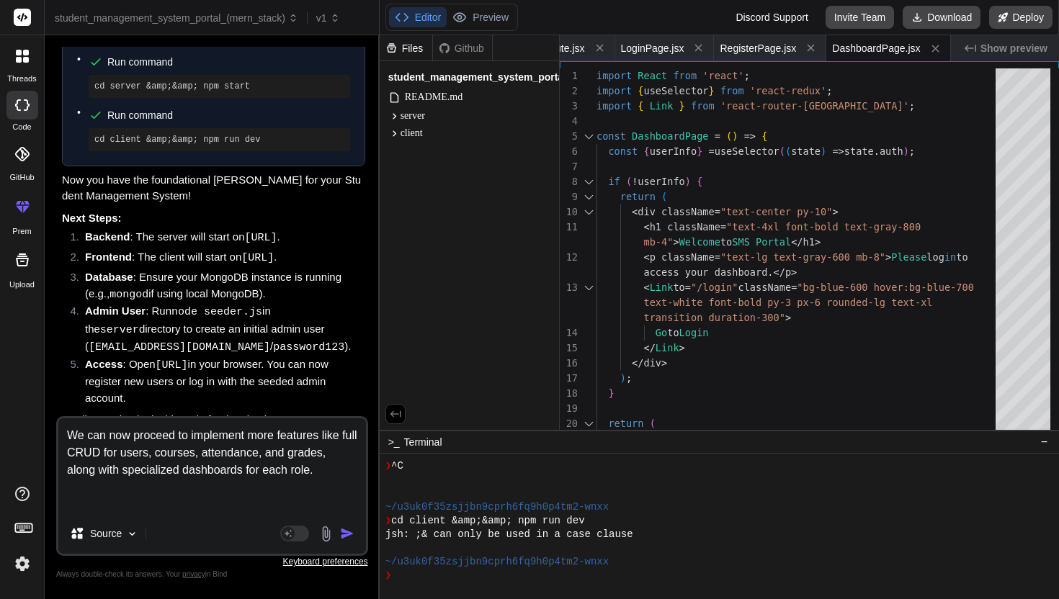
type textarea "x"
type textarea "We can now proceed to implement more features like full CRUD for users, courses…"
type textarea "x"
type textarea "We can now proceed to implement more features like full CRUD for users, courses…"
type textarea "x"
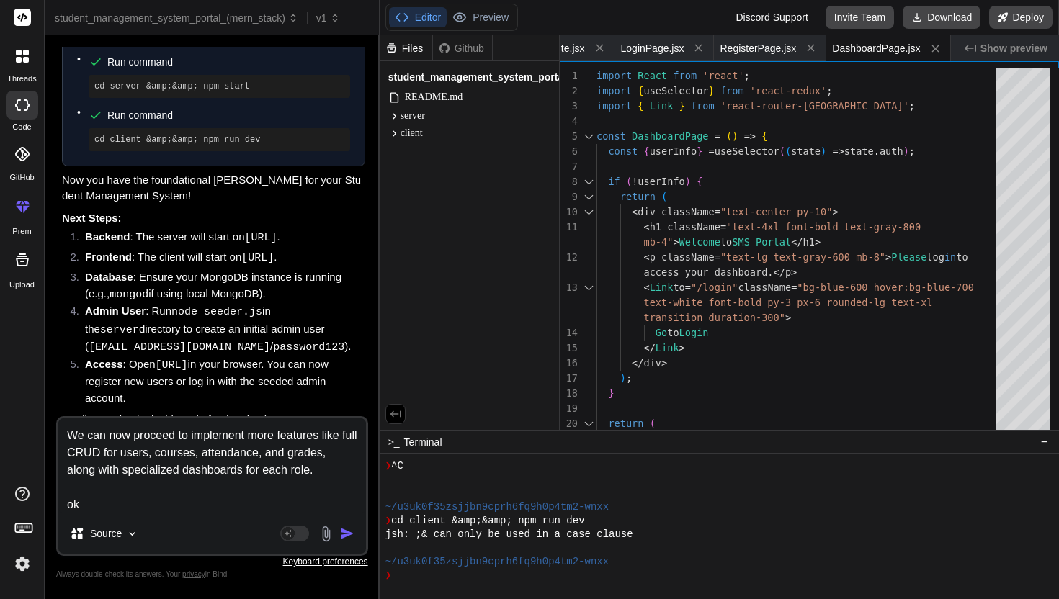
type textarea "We can now proceed to implement more features like full CRUD for users, courses…"
type textarea "x"
type textarea "We can now proceed to implement more features like full CRUD for users, courses…"
type textarea "x"
type textarea "We can now proceed to implement more features like full CRUD for users, courses…"
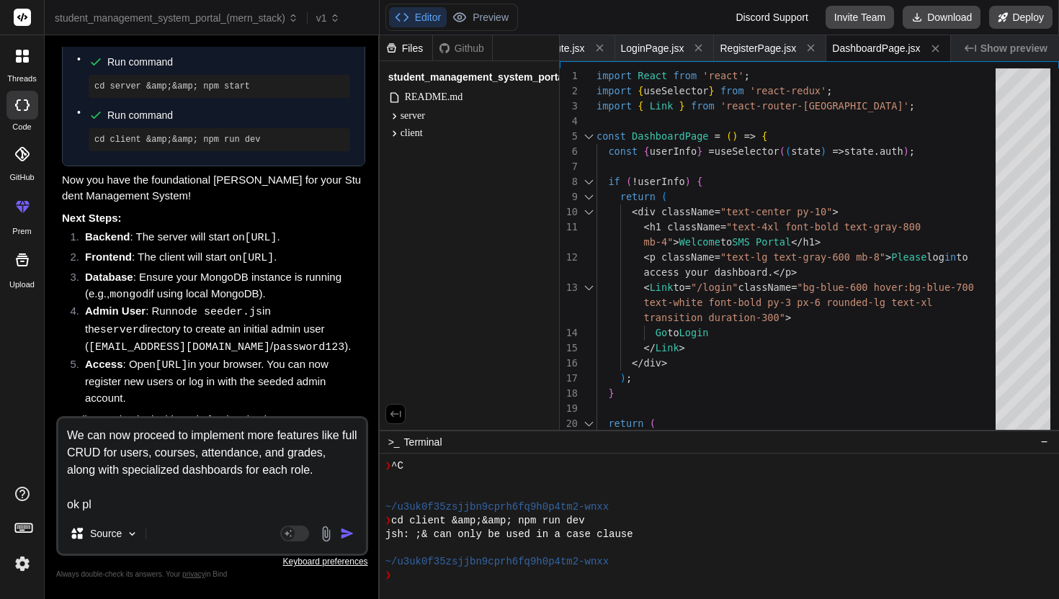
type textarea "x"
type textarea "We can now proceed to implement more features like full CRUD for users, courses…"
type textarea "x"
type textarea "We can now proceed to implement more features like full CRUD for users, courses…"
type textarea "x"
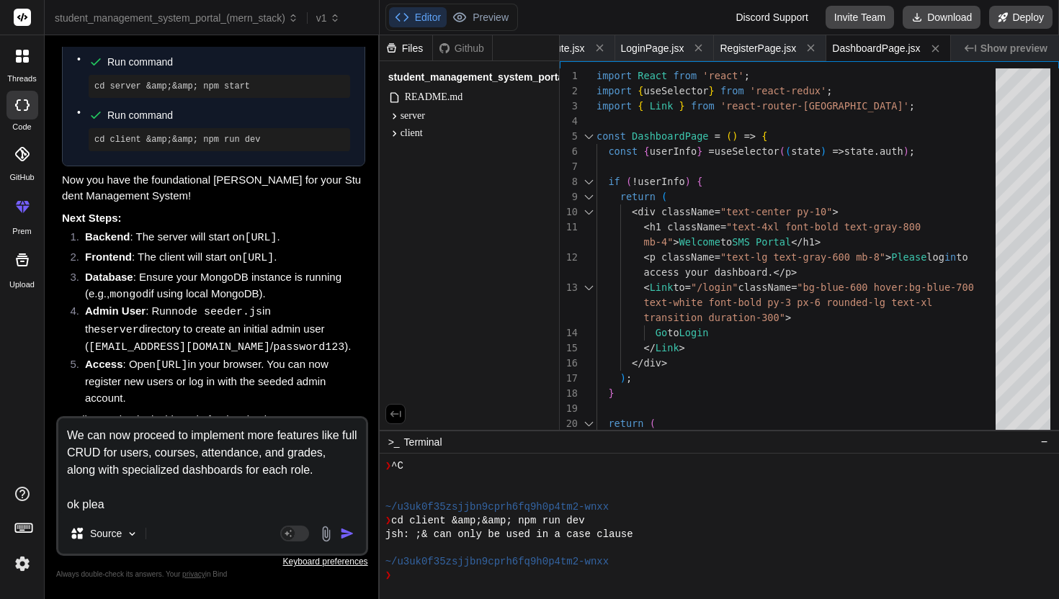
type textarea "We can now proceed to implement more features like full CRUD for users, courses…"
type textarea "x"
type textarea "We can now proceed to implement more features like full CRUD for users, courses…"
type textarea "x"
type textarea "We can now proceed to implement more features like full CRUD for users, courses…"
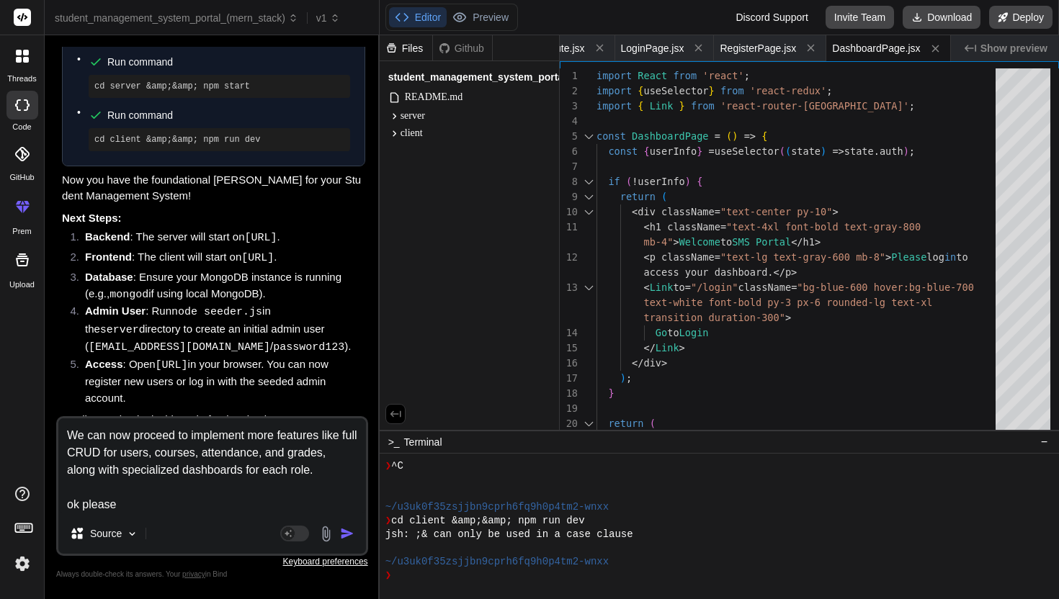
type textarea "x"
type textarea "We can now proceed to implement more features like full CRUD for users, courses…"
type textarea "x"
type textarea "We can now proceed to implement more features like full CRUD for users, courses…"
type textarea "x"
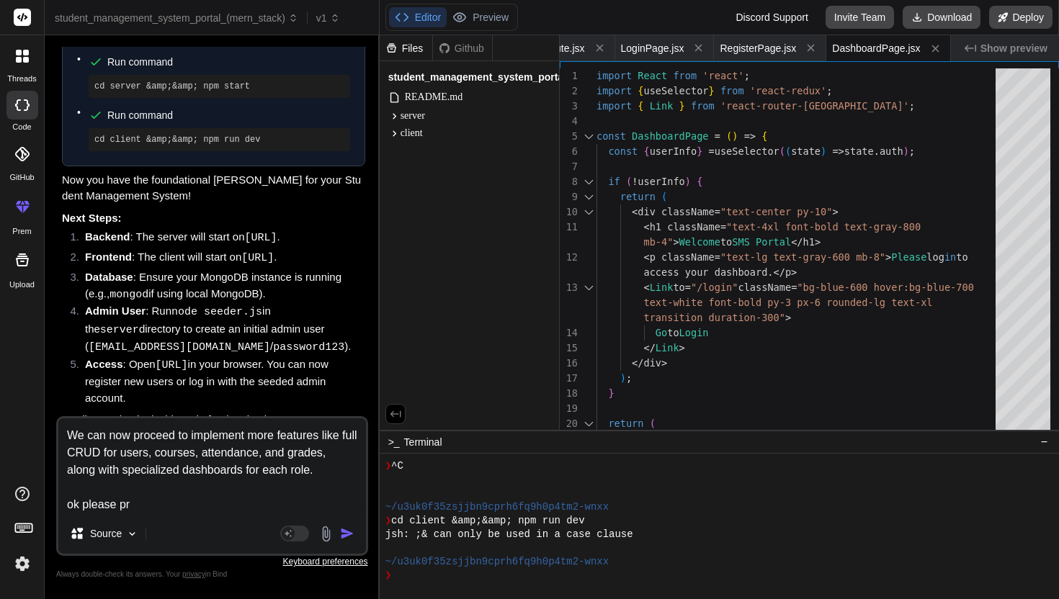
type textarea "We can now proceed to implement more features like full CRUD for users, courses…"
type textarea "x"
type textarea "We can now proceed to implement more features like full CRUD for users, courses…"
type textarea "x"
type textarea "We can now proceed to implement more features like full CRUD for users, courses…"
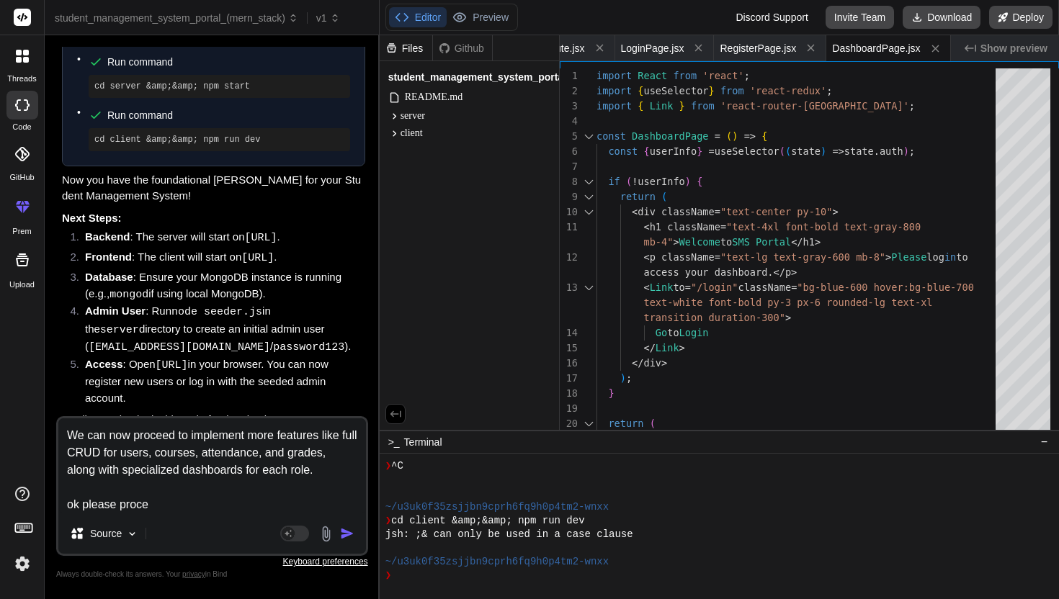
type textarea "x"
type textarea "We can now proceed to implement more features like full CRUD for users, courses…"
type textarea "x"
type textarea "We can now proceed to implement more features like full CRUD for users, courses…"
type textarea "x"
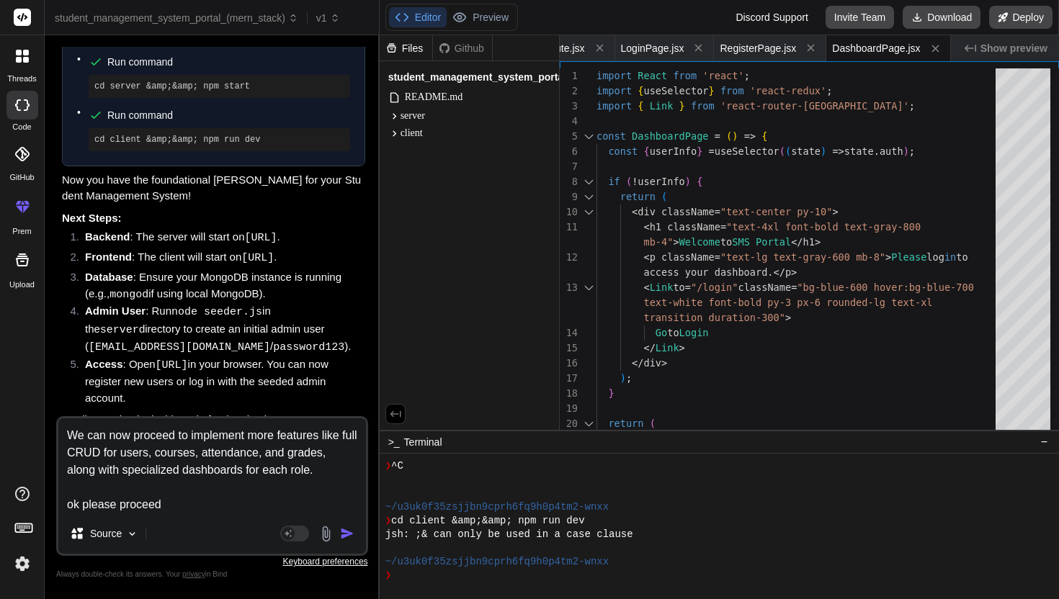
type textarea "We can now proceed to implement more features like full CRUD for users, courses…"
type textarea "x"
type textarea "We can now proceed to implement more features like full CRUD for users, courses…"
type textarea "x"
type textarea "We can now proceed to implement more features like full CRUD for users, courses…"
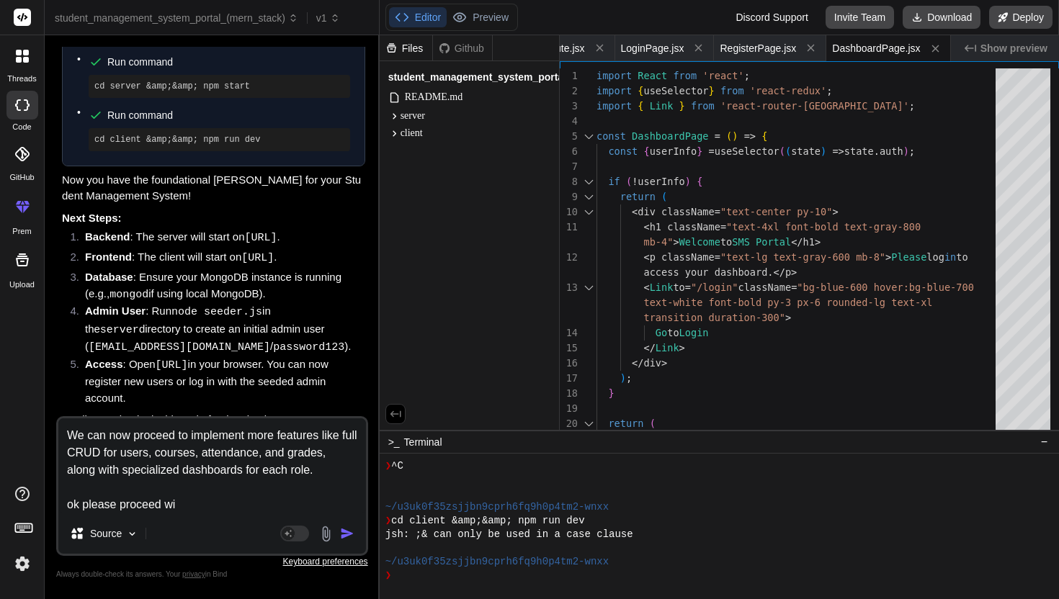
type textarea "x"
type textarea "We can now proceed to implement more features like full CRUD for users, courses…"
type textarea "x"
type textarea "We can now proceed to implement more features like full CRUD for users, courses…"
type textarea "x"
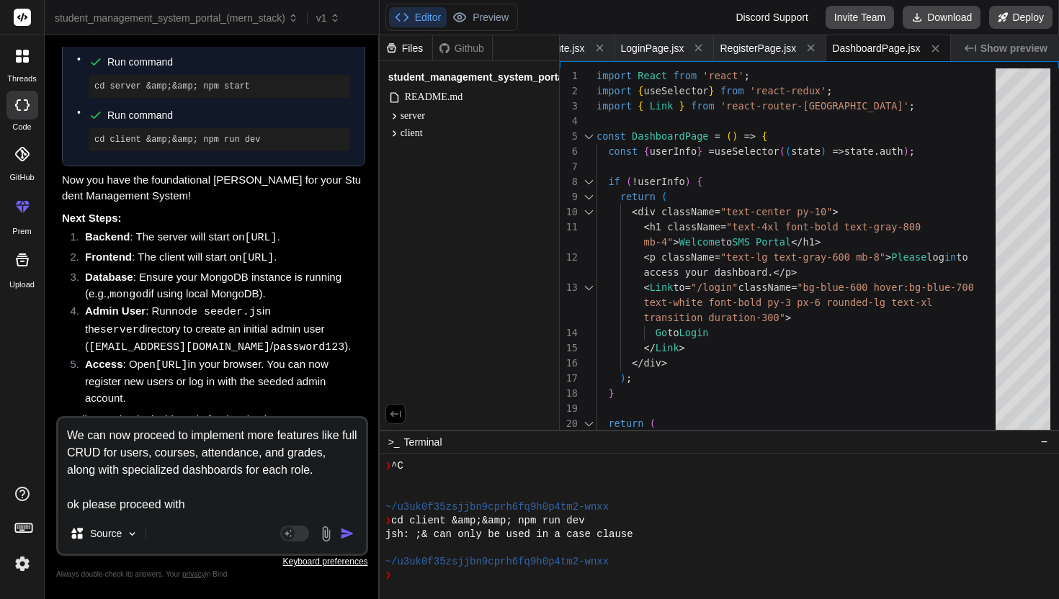
type textarea "We can now proceed to implement more features like full CRUD for users, courses…"
type textarea "x"
type textarea "We can now proceed to implement more features like full CRUD for users, courses…"
type textarea "x"
type textarea "We can now proceed to implement more features like full CRUD for users, courses…"
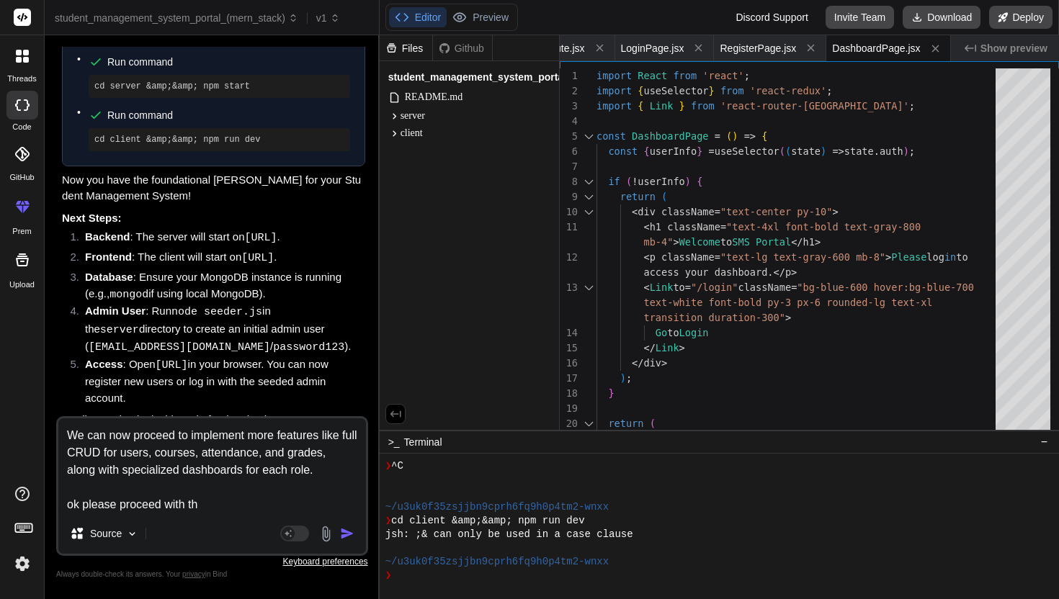
type textarea "x"
type textarea "We can now proceed to implement more features like full CRUD for users, courses…"
type textarea "x"
type textarea "We can now proceed to implement more features like full CRUD for users, courses…"
type textarea "x"
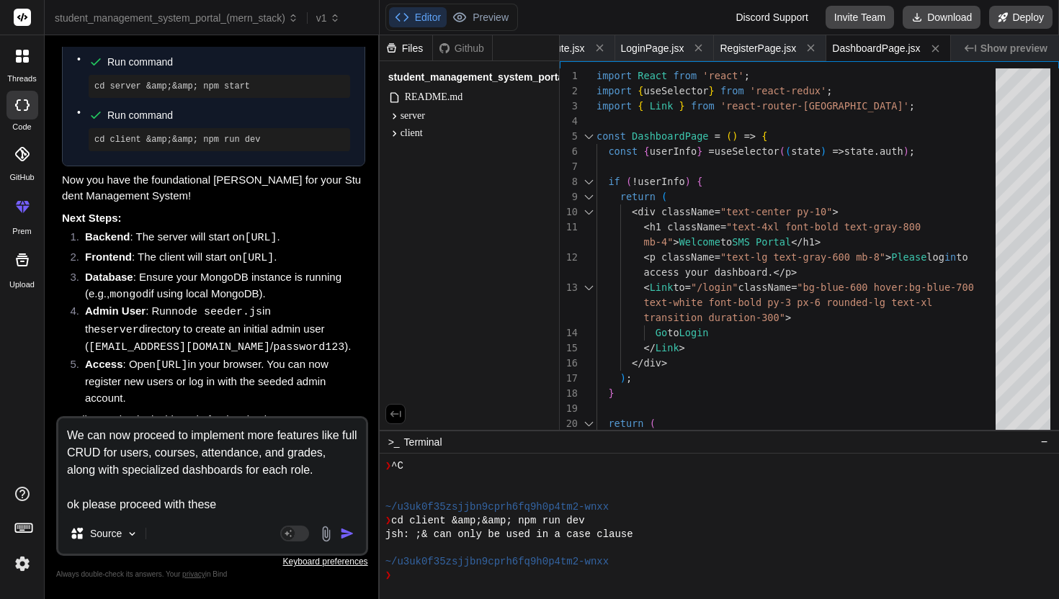
type textarea "We can now proceed to implement more features like full CRUD for users, courses…"
click at [346, 535] on img "button" at bounding box center [347, 533] width 14 height 14
type textarea "x"
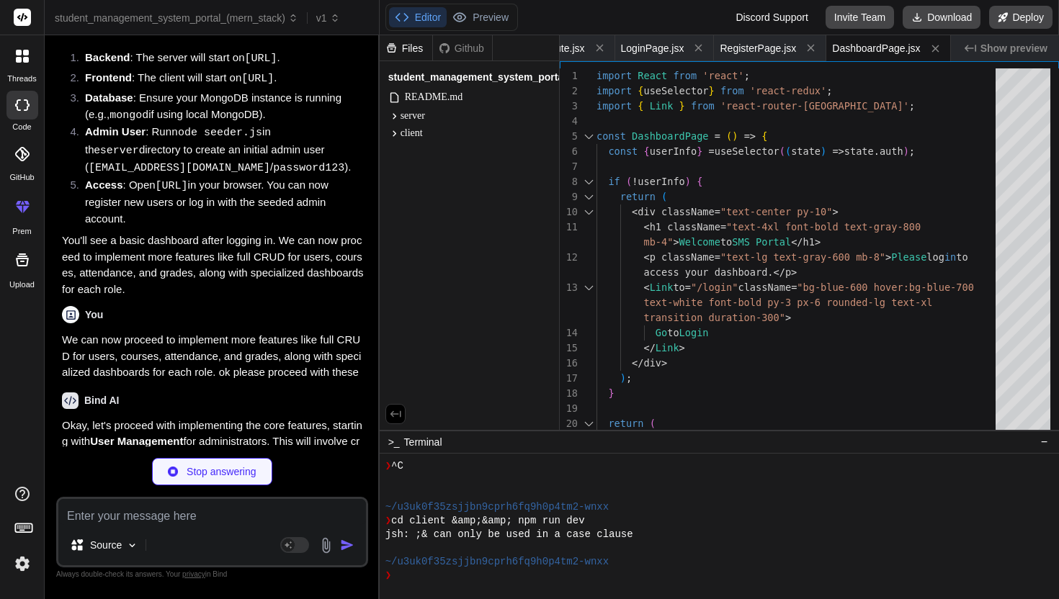
scroll to position [3690, 0]
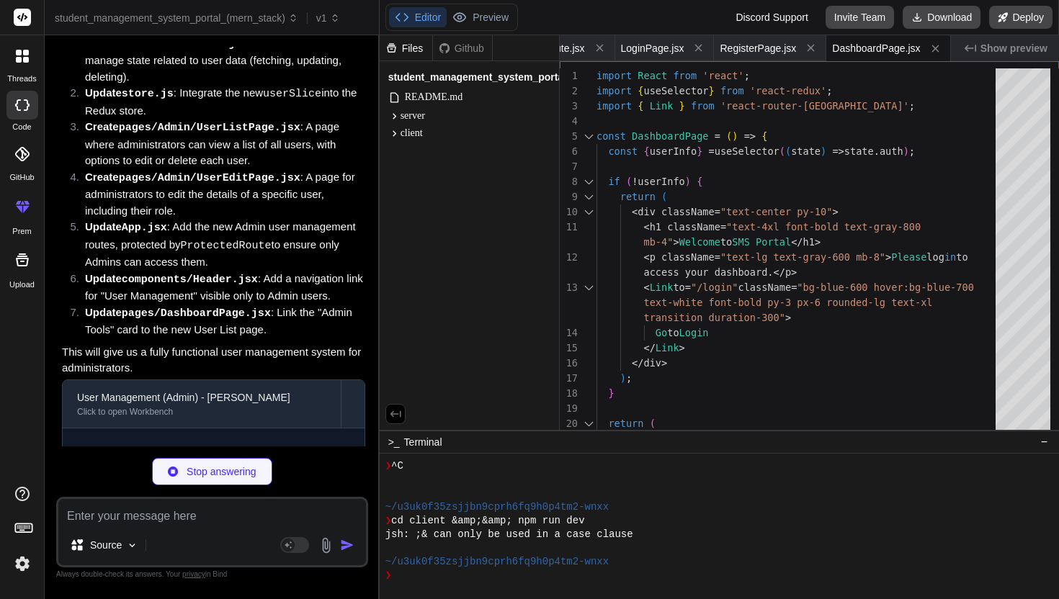
type textarea "x"
type textarea "}; export { notFound, errorHandler };"
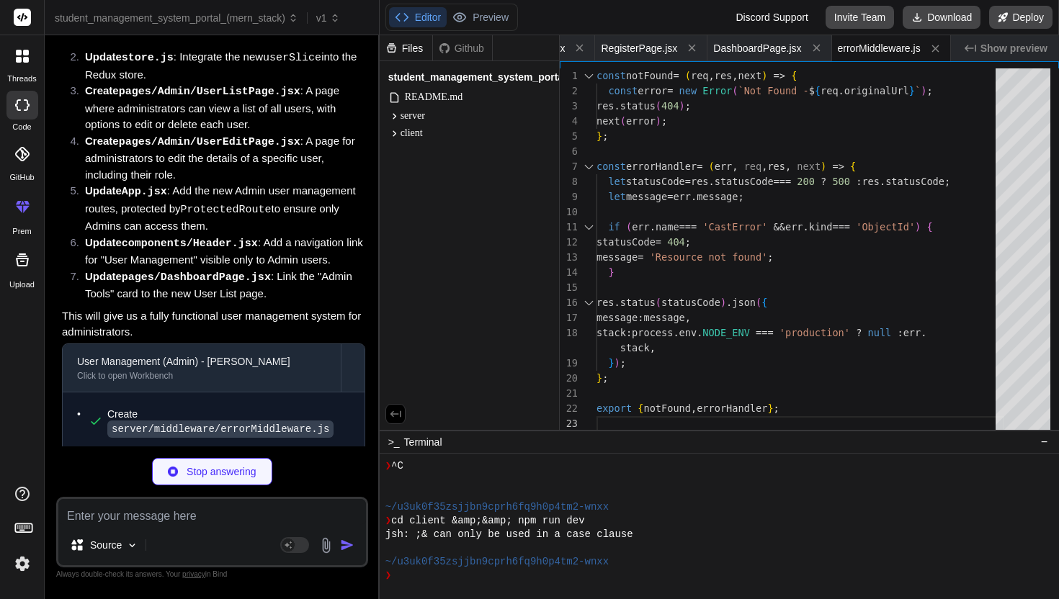
scroll to position [4544, 0]
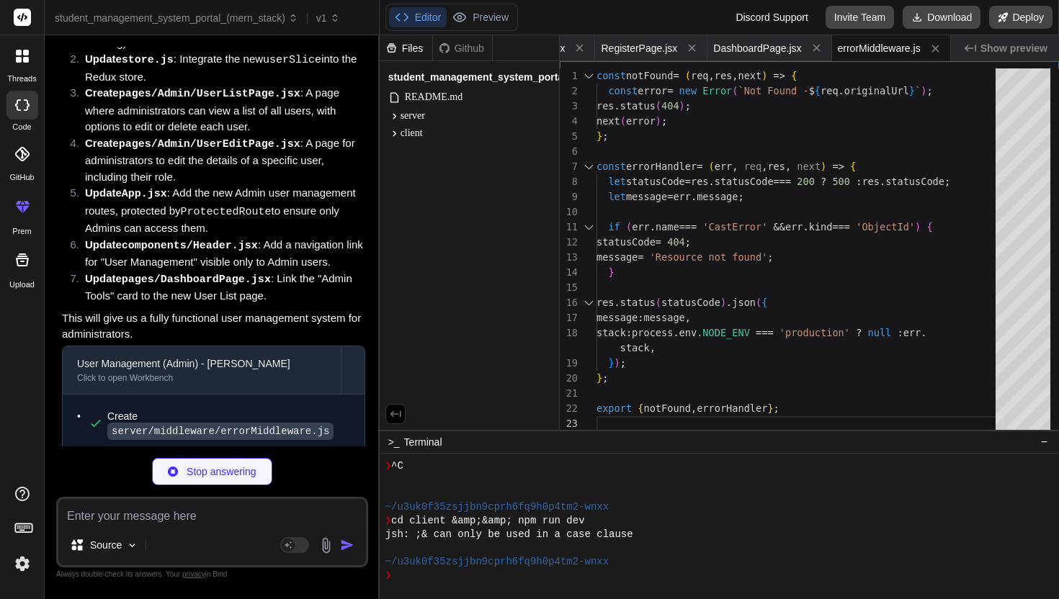
type textarea "x"
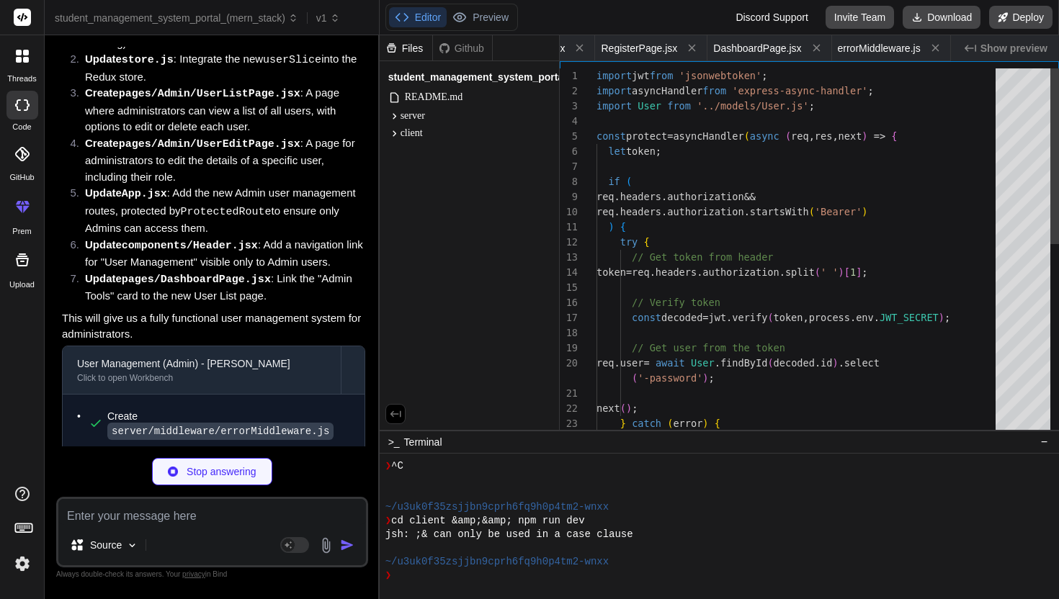
scroll to position [0, 0]
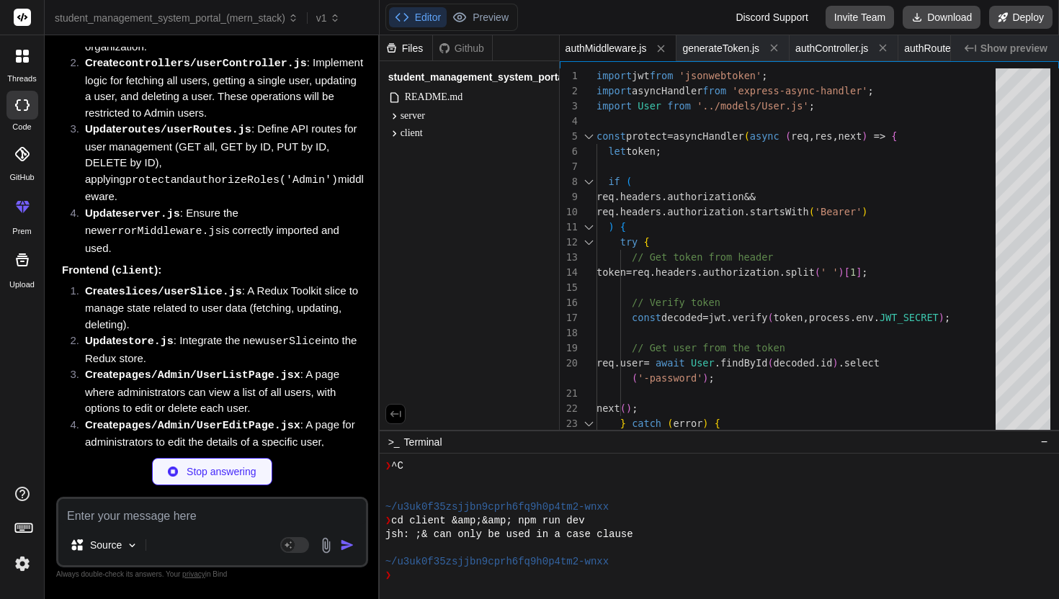
type textarea "x"
type textarea "const PORT = process.env.PORT || 5000; app.listen(PORT, () => console.log(`Serv…"
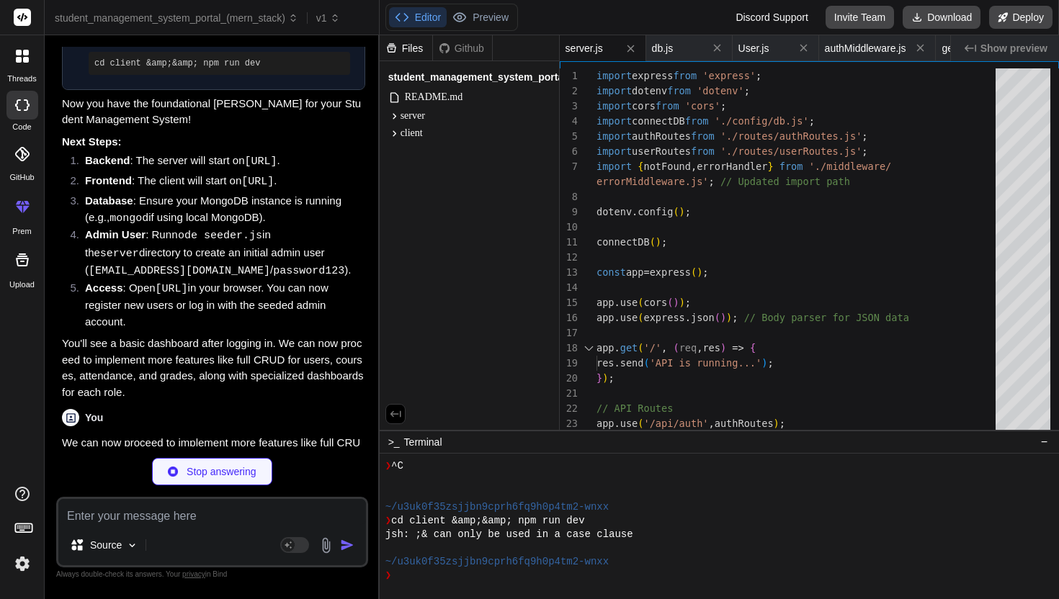
scroll to position [3600, 0]
type textarea "x"
type textarea "export { getUsers, getUserById, updateUser, deleteUser };"
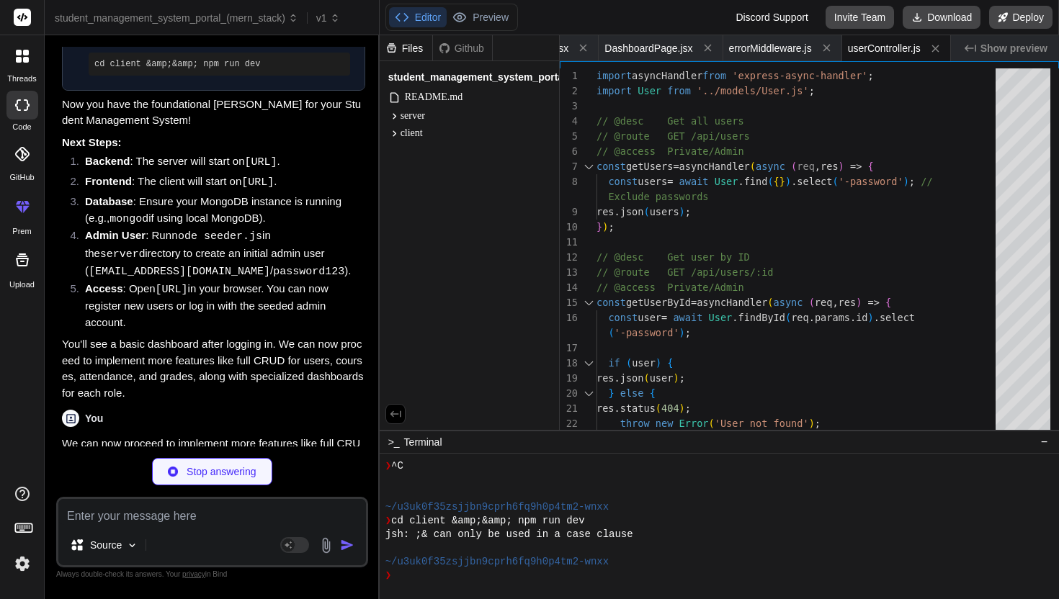
type textarea "x"
type textarea "export default router;"
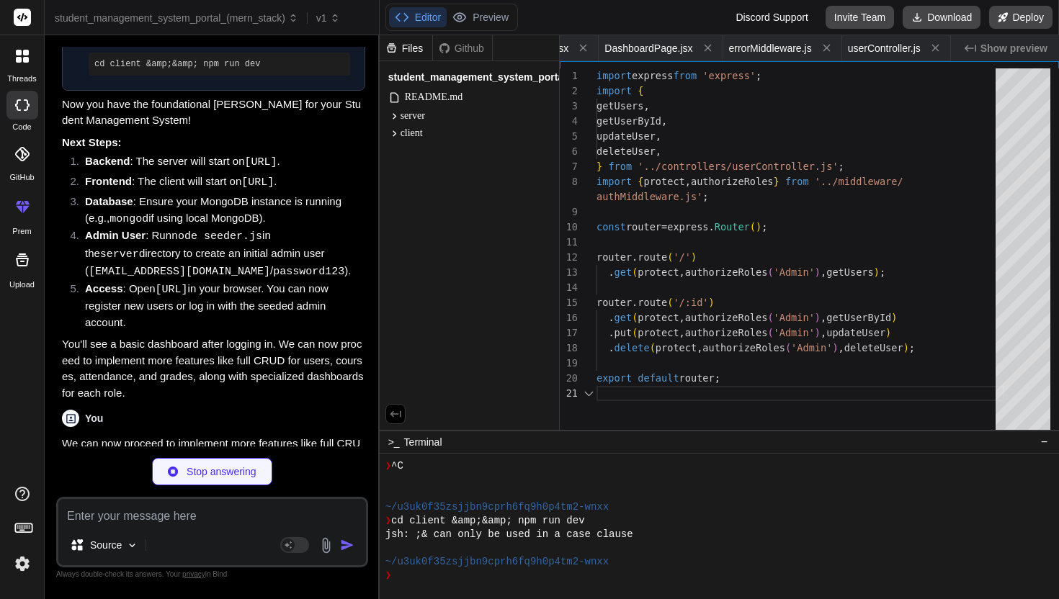
scroll to position [15, 0]
type textarea "x"
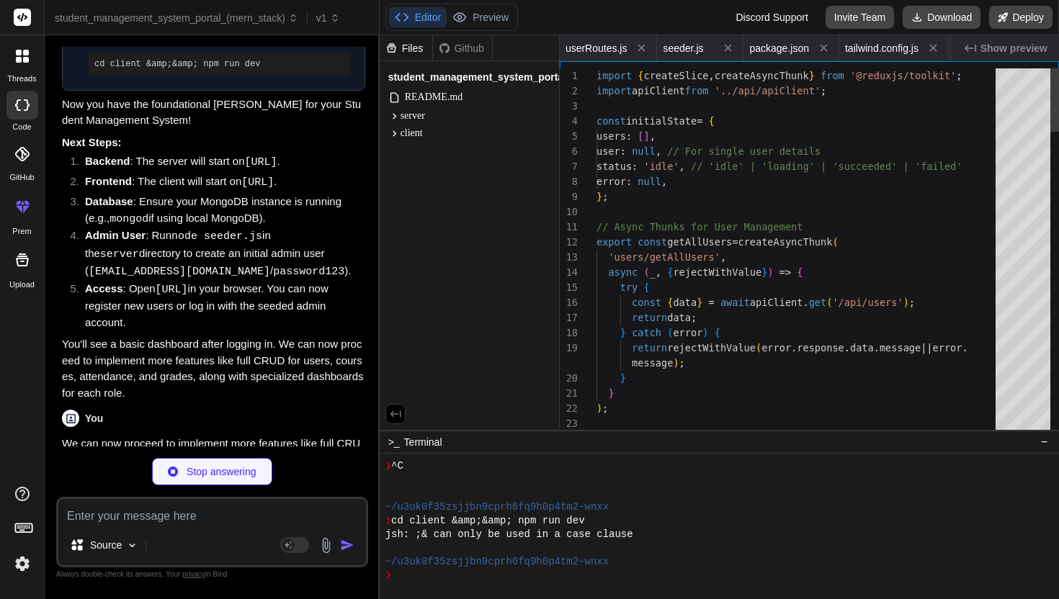
scroll to position [0, 0]
type textarea "x"
type textarea "}, });"
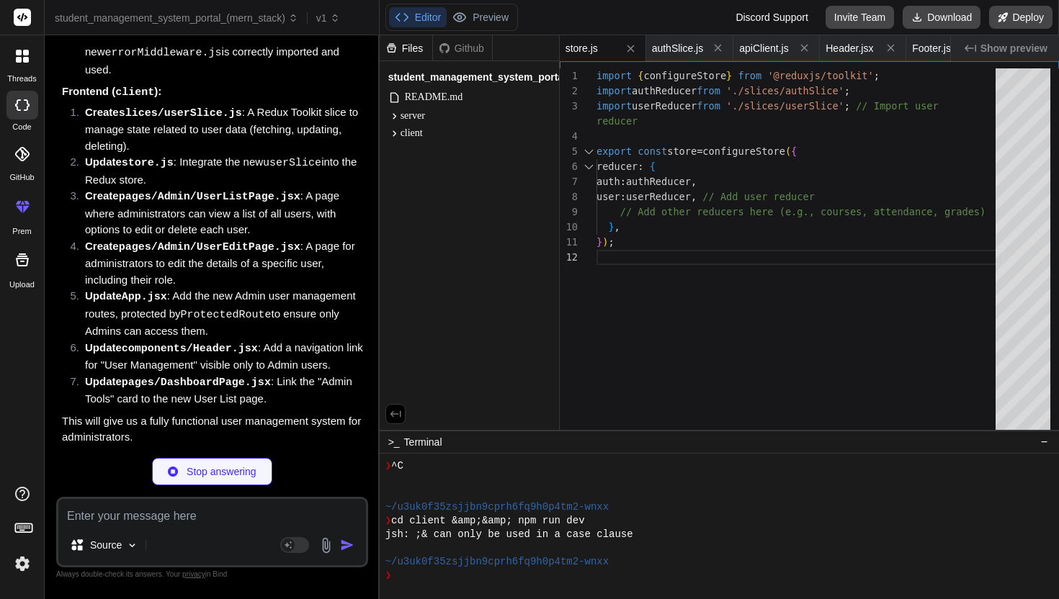
scroll to position [4442, 0]
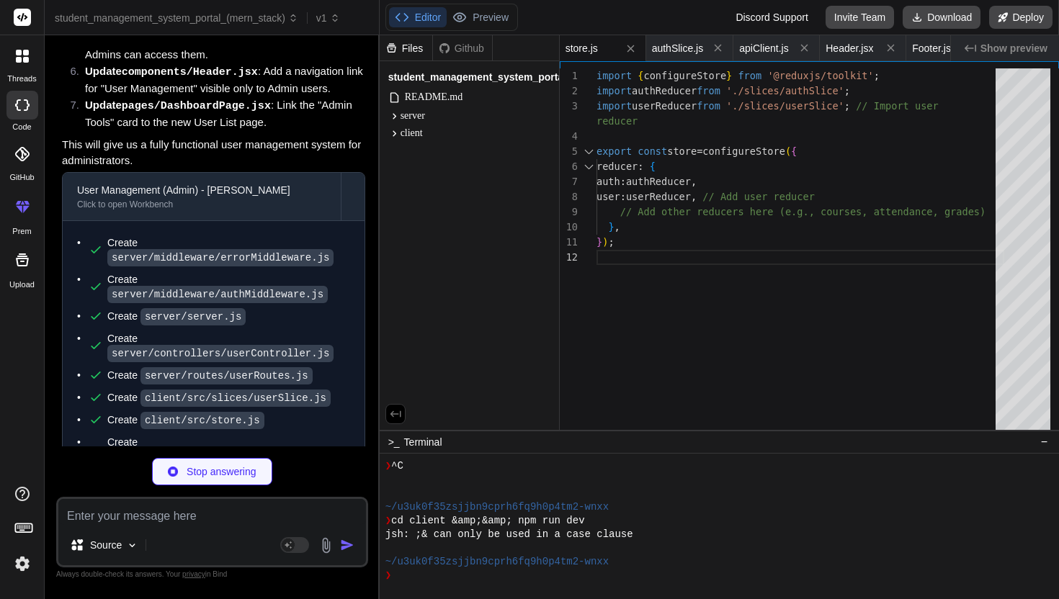
type textarea "x"
type textarea "export default UserListPage;"
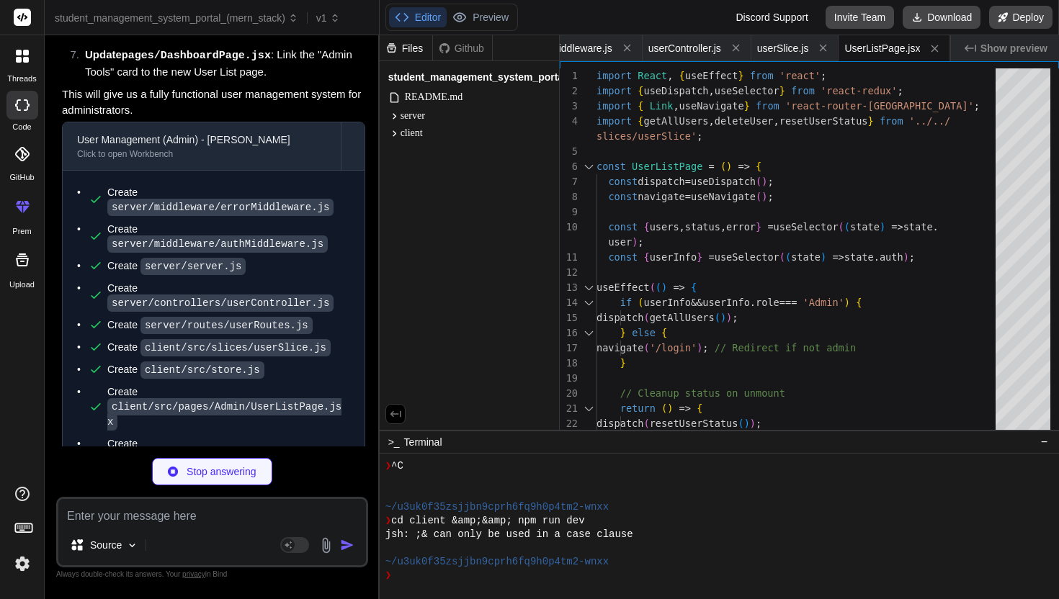
scroll to position [4768, 0]
type textarea "x"
type textarea "); }; export default UserEditPage;"
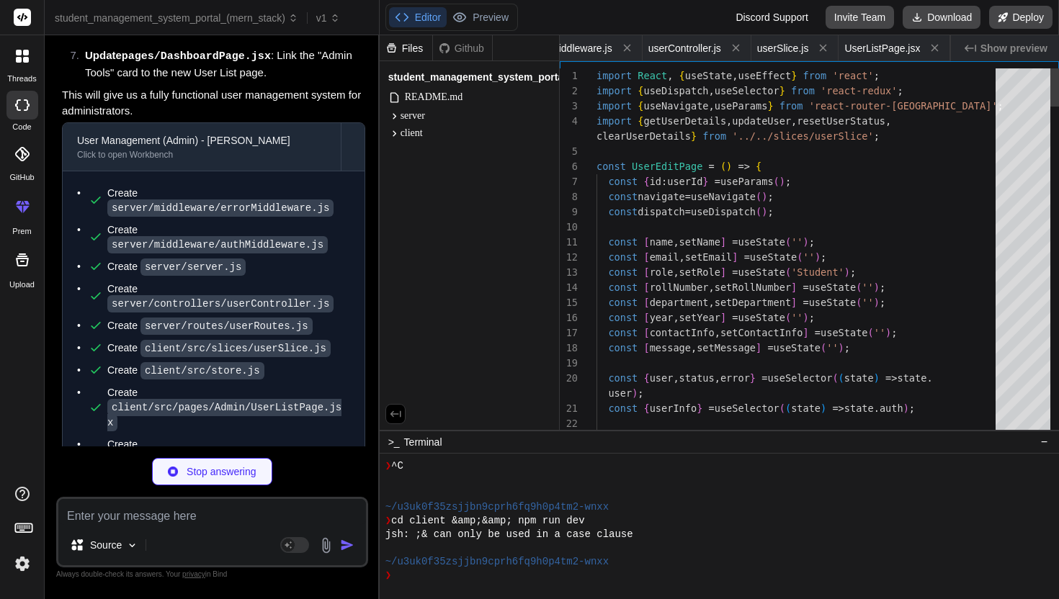
scroll to position [0, 2780]
type textarea "x"
type textarea "} export default App;"
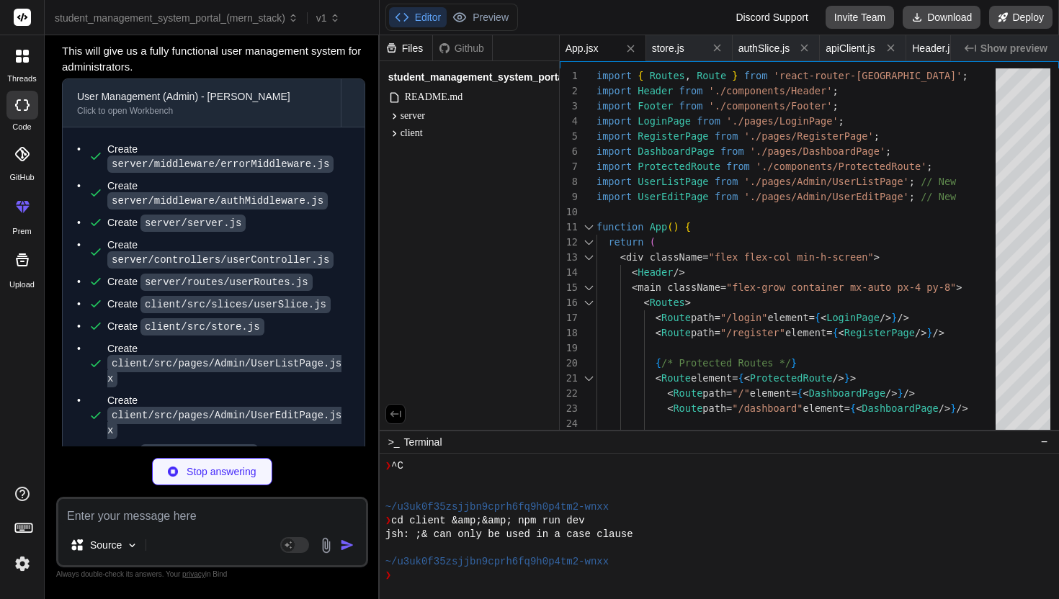
scroll to position [4811, 0]
type textarea "x"
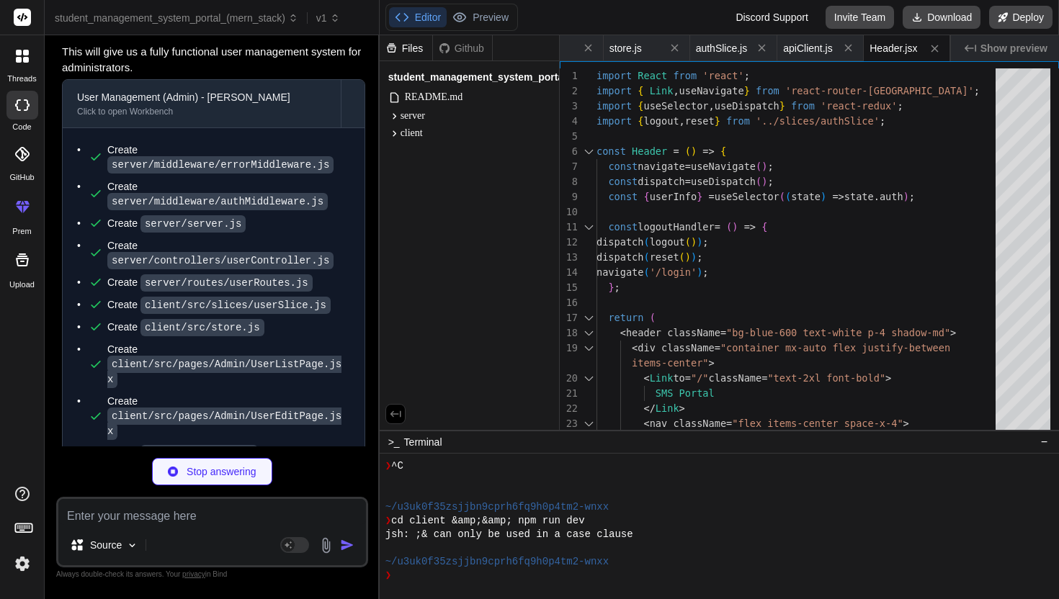
type textarea "x"
type textarea "<h3 className="text-xl font-semibold text-blue-700 mb-2">{title}</h3> <p classN…"
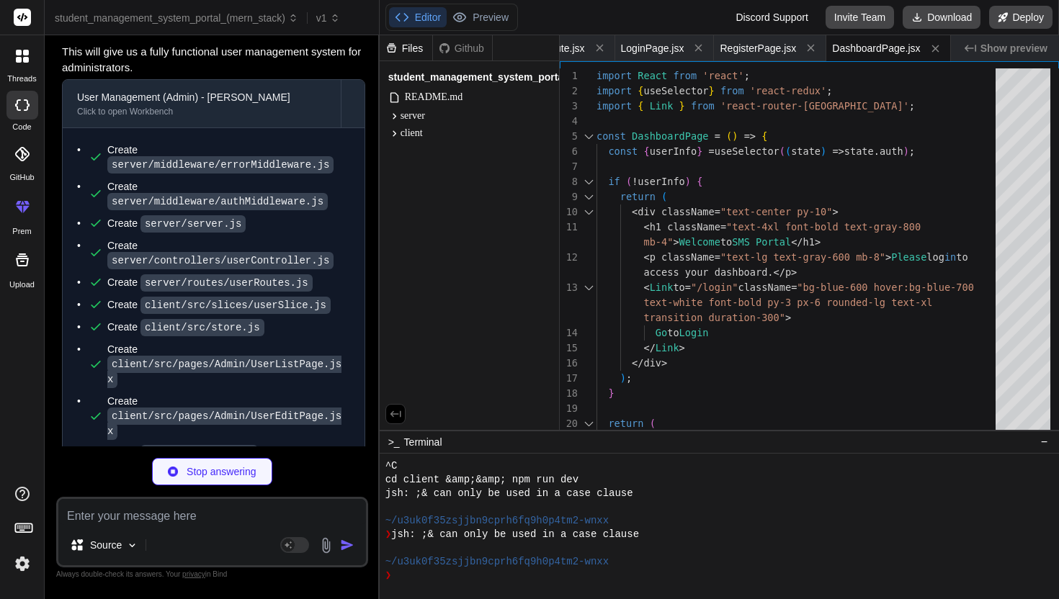
scroll to position [944, 0]
type textarea "x"
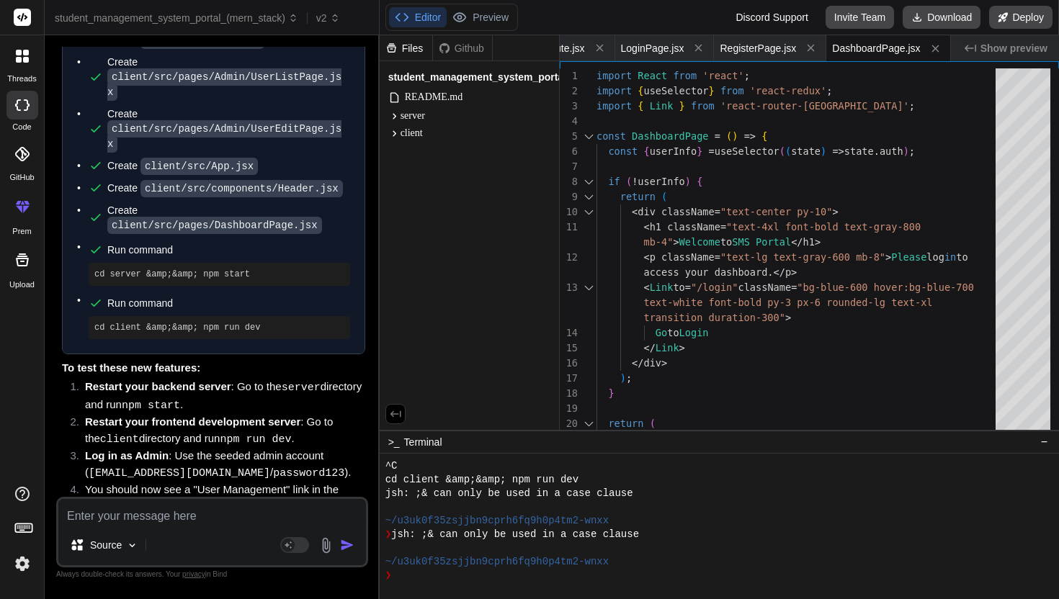
scroll to position [5098, 0]
click at [438, 576] on div "❯" at bounding box center [712, 576] width 655 height 14
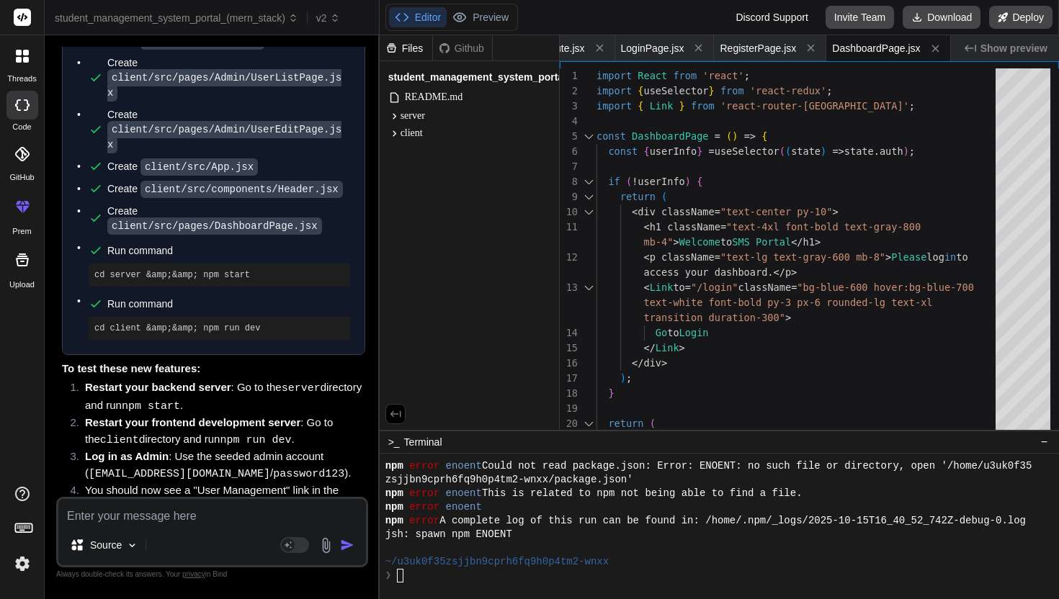
click at [167, 518] on textarea at bounding box center [211, 512] width 307 height 26
type textarea "x"
type textarea "o"
type textarea "x"
type textarea "ok"
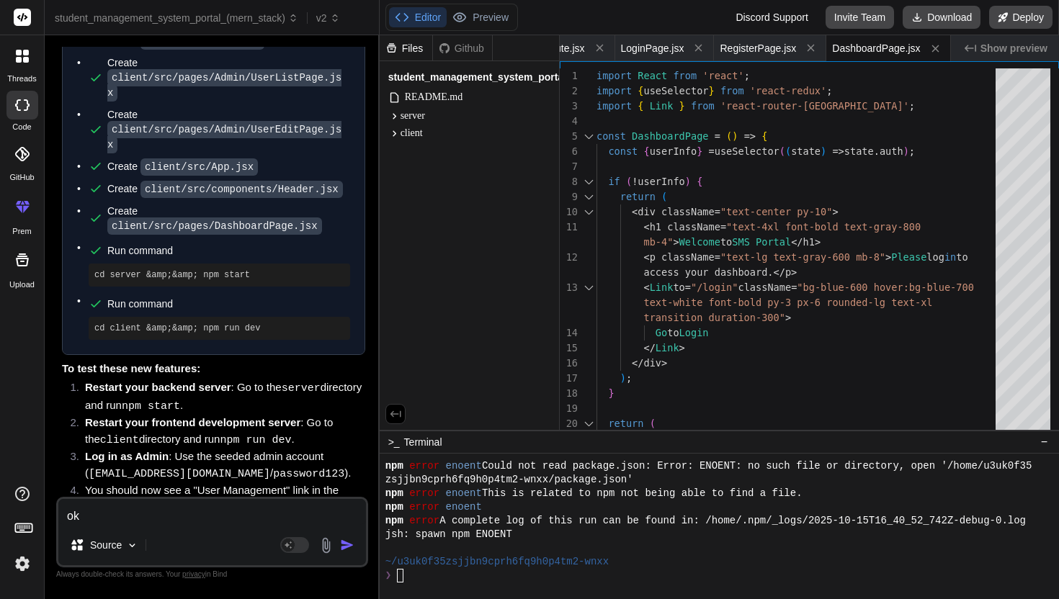
type textarea "x"
type textarea "ok"
type textarea "x"
type textarea "ok"
type textarea "x"
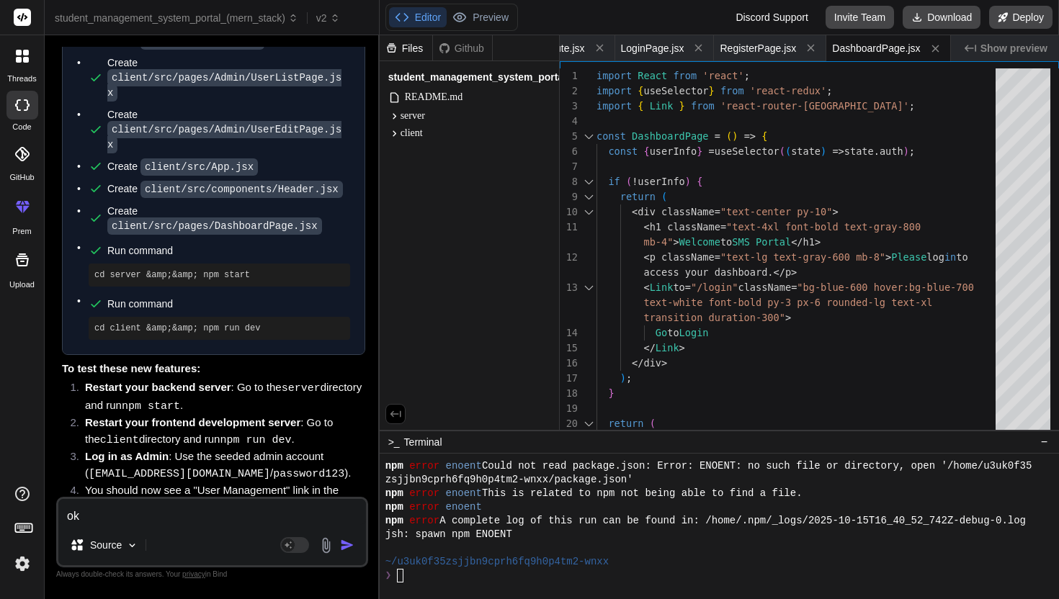
type textarea "o"
type textarea "x"
type textarea "i"
type textarea "x"
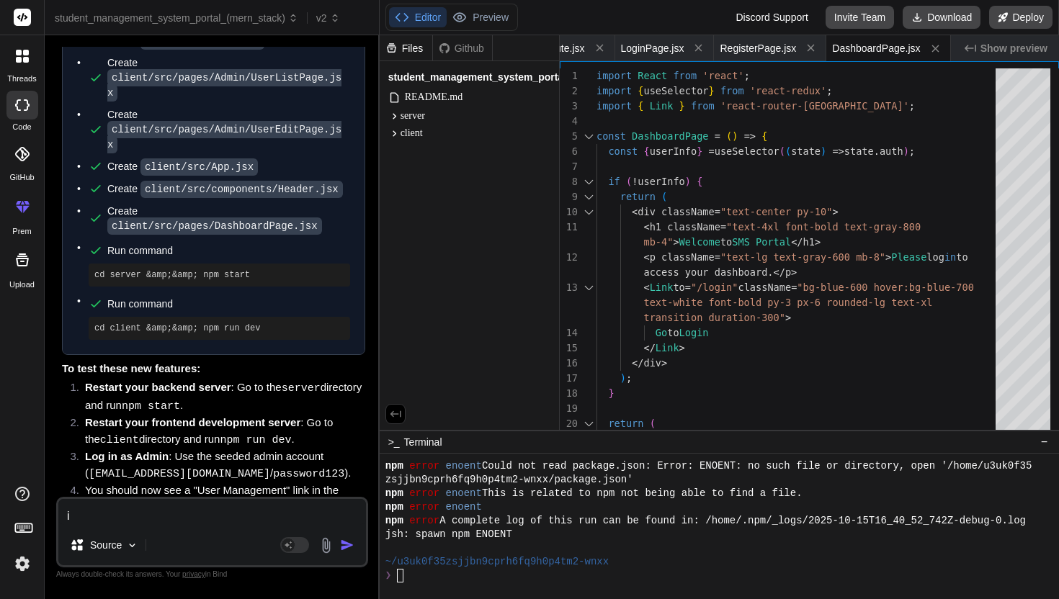
type textarea "in"
type textarea "x"
type textarea "ins"
type textarea "x"
type textarea "inst"
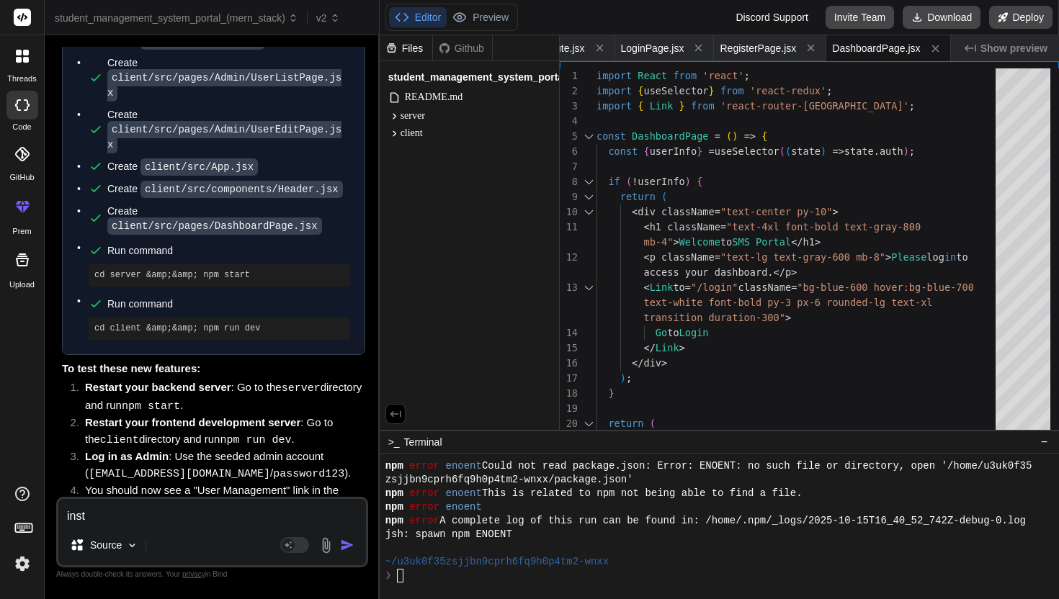
type textarea "x"
type textarea "inste"
type textarea "x"
type textarea "instea"
type textarea "x"
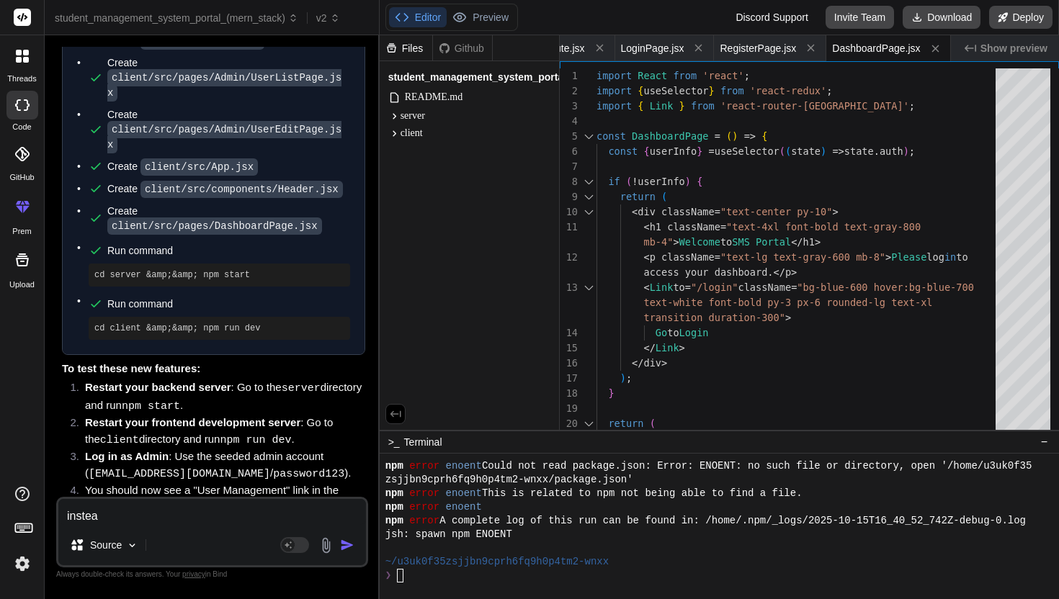
type textarea "instead"
type textarea "x"
type textarea "instead"
type textarea "x"
type textarea "instead o"
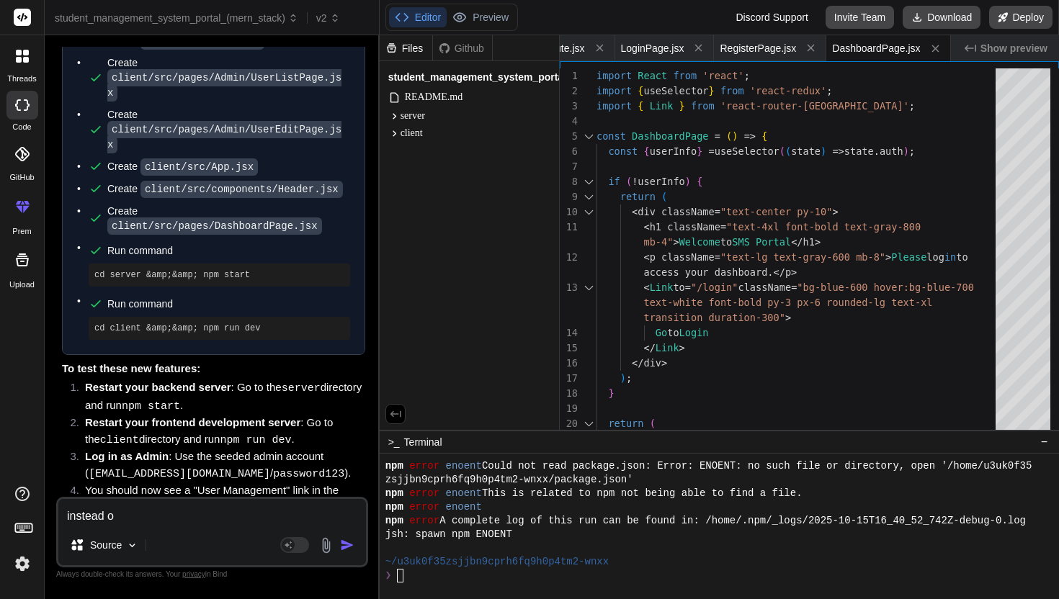
type textarea "x"
type textarea "instead of"
type textarea "x"
type textarea "instead of"
type textarea "x"
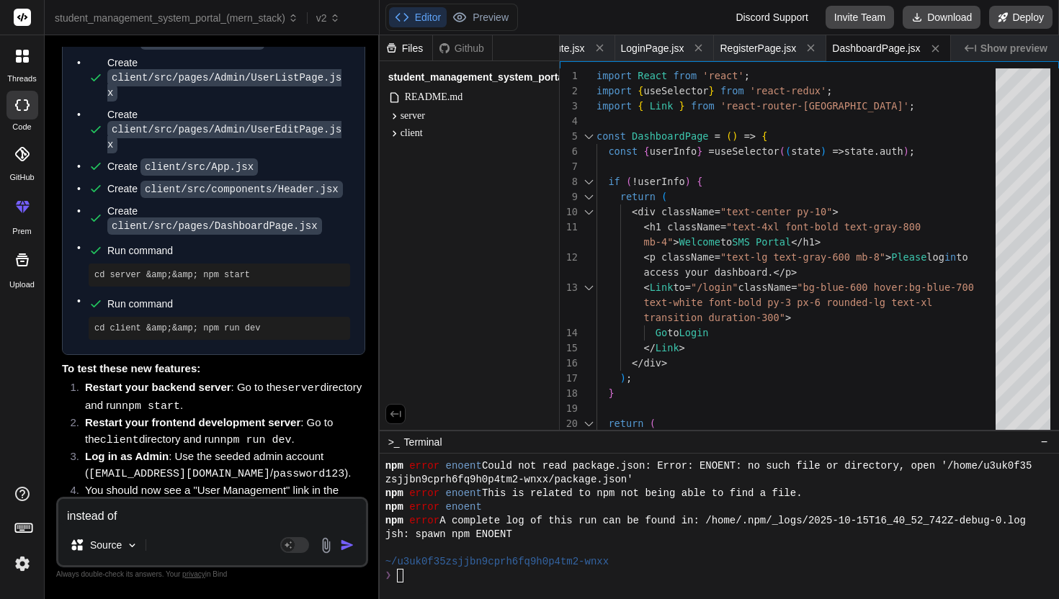
type textarea "instead of m"
type textarea "x"
type textarea "instead of mo"
type textarea "x"
type textarea "instead of mon"
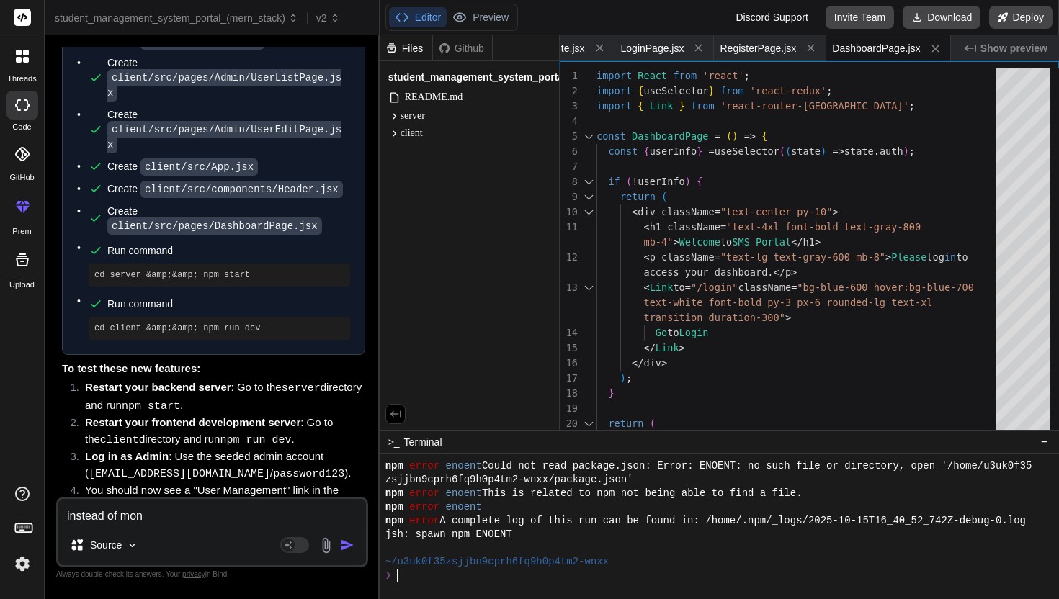
type textarea "x"
type textarea "instead of mong"
click at [346, 544] on img "button" at bounding box center [347, 545] width 14 height 14
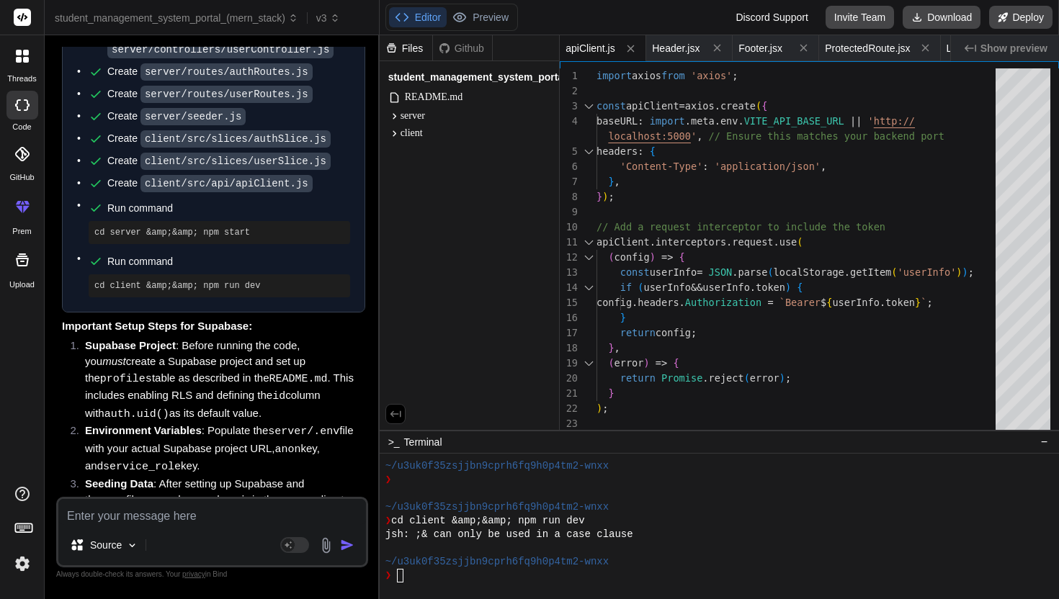
scroll to position [0, 0]
click at [485, 220] on div "Files Github student_management_system_portal_(mern_stack) README.md server pac…" at bounding box center [469, 232] width 180 height 395
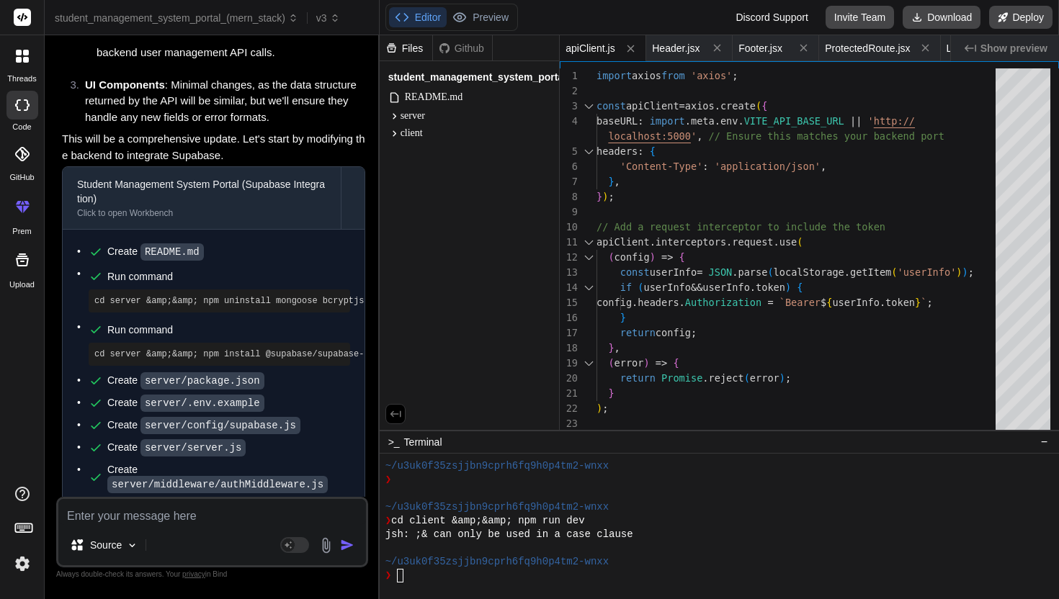
scroll to position [6631, 0]
click at [169, 242] on code "README.md" at bounding box center [171, 250] width 63 height 17
click at [446, 98] on span "README.md" at bounding box center [433, 97] width 61 height 17
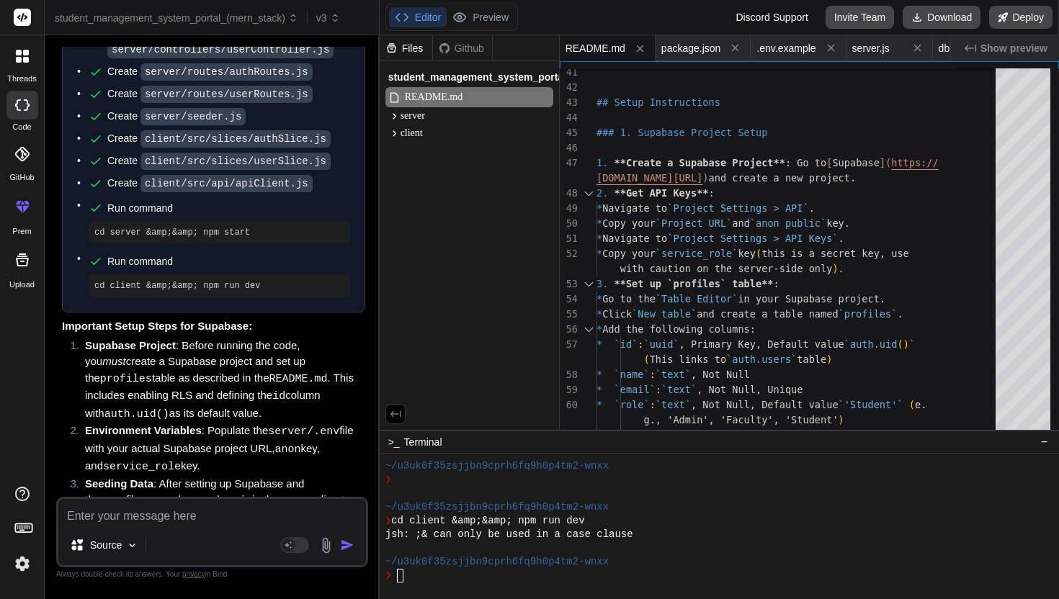
scroll to position [0, 0]
click at [144, 519] on textarea at bounding box center [211, 512] width 307 height 26
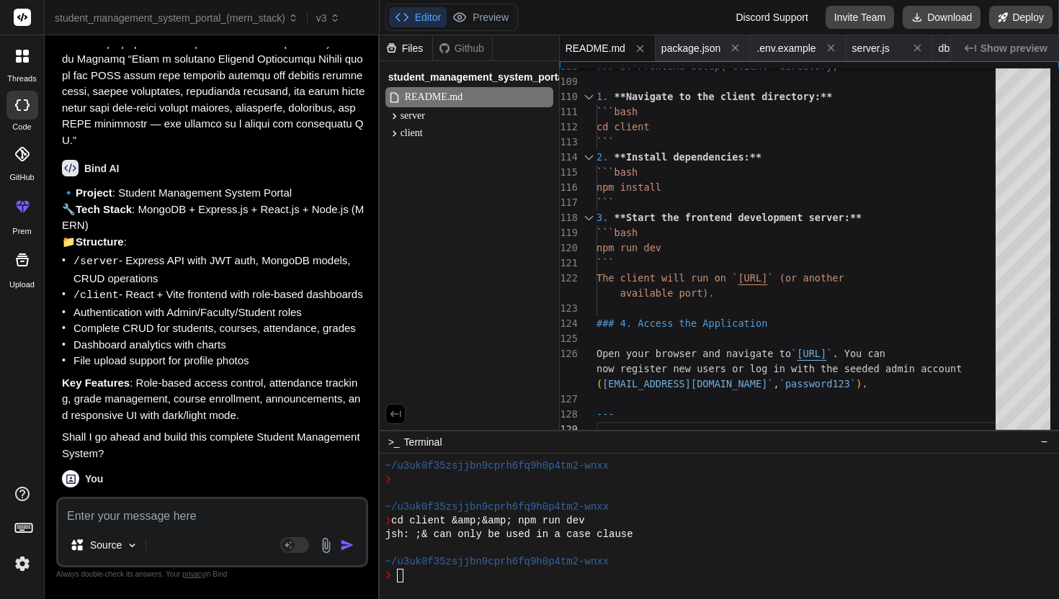
scroll to position [999, 0]
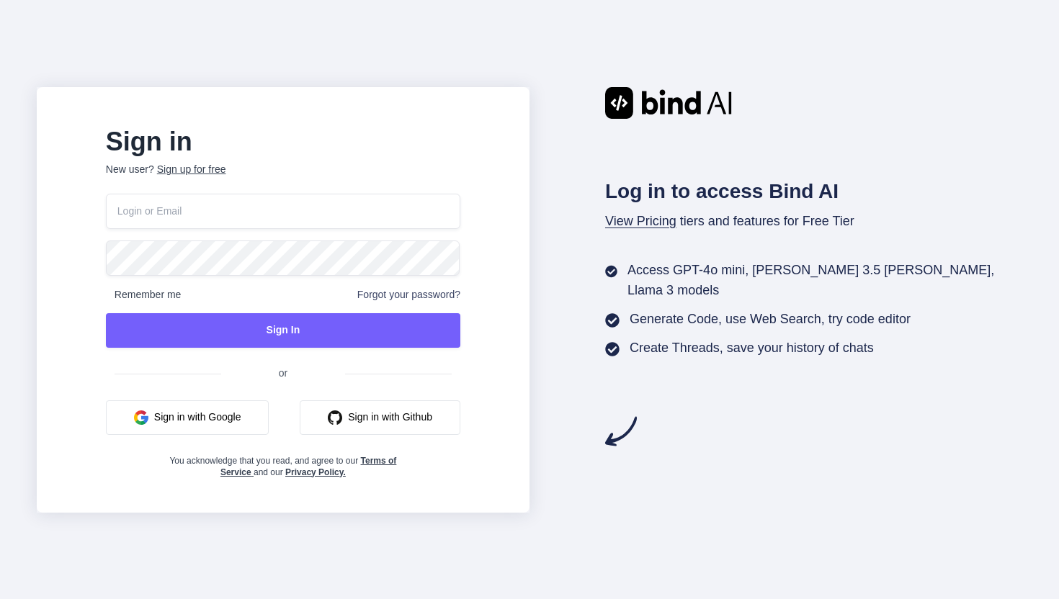
click at [225, 408] on button "Sign in with Google" at bounding box center [187, 417] width 163 height 35
